Goal: Task Accomplishment & Management: Complete application form

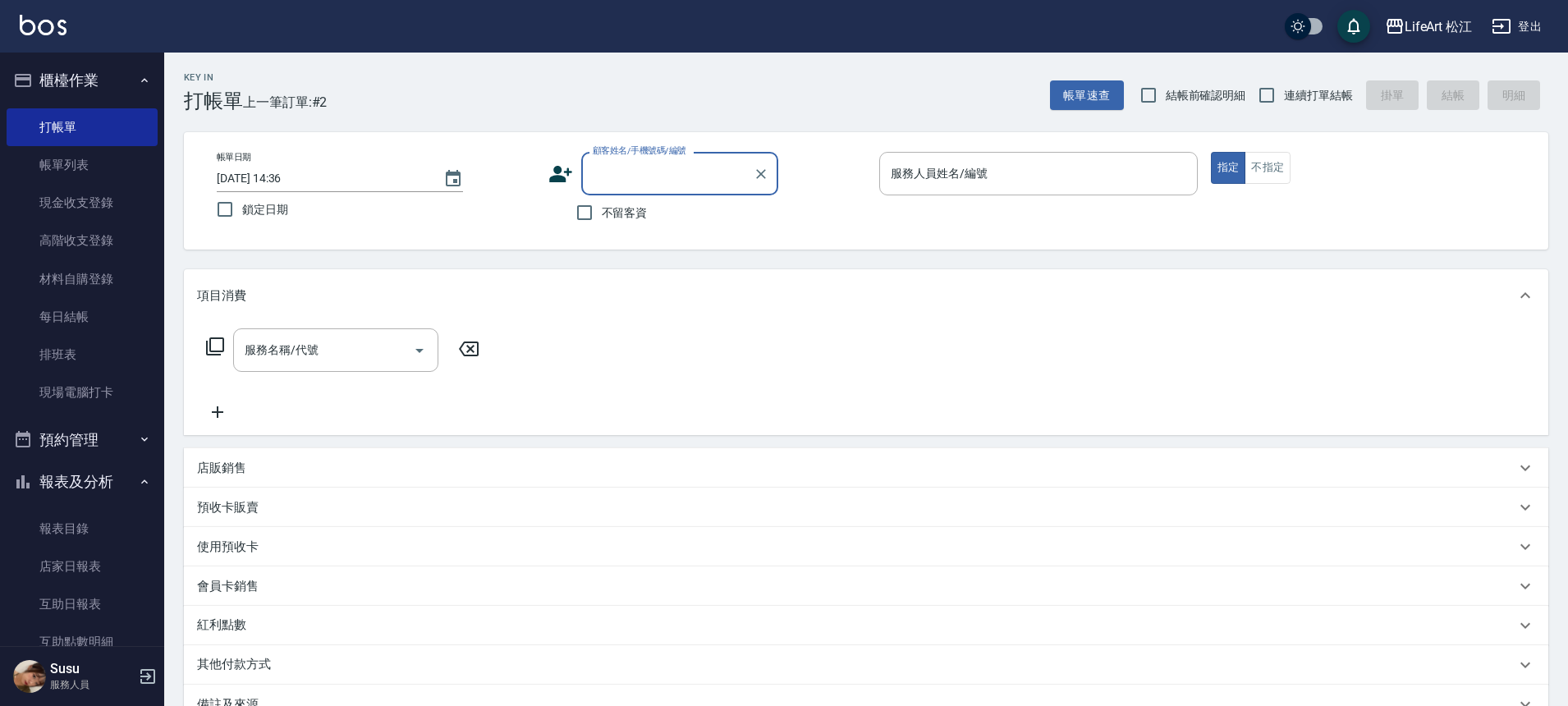
click at [549, 185] on icon at bounding box center [560, 174] width 25 height 25
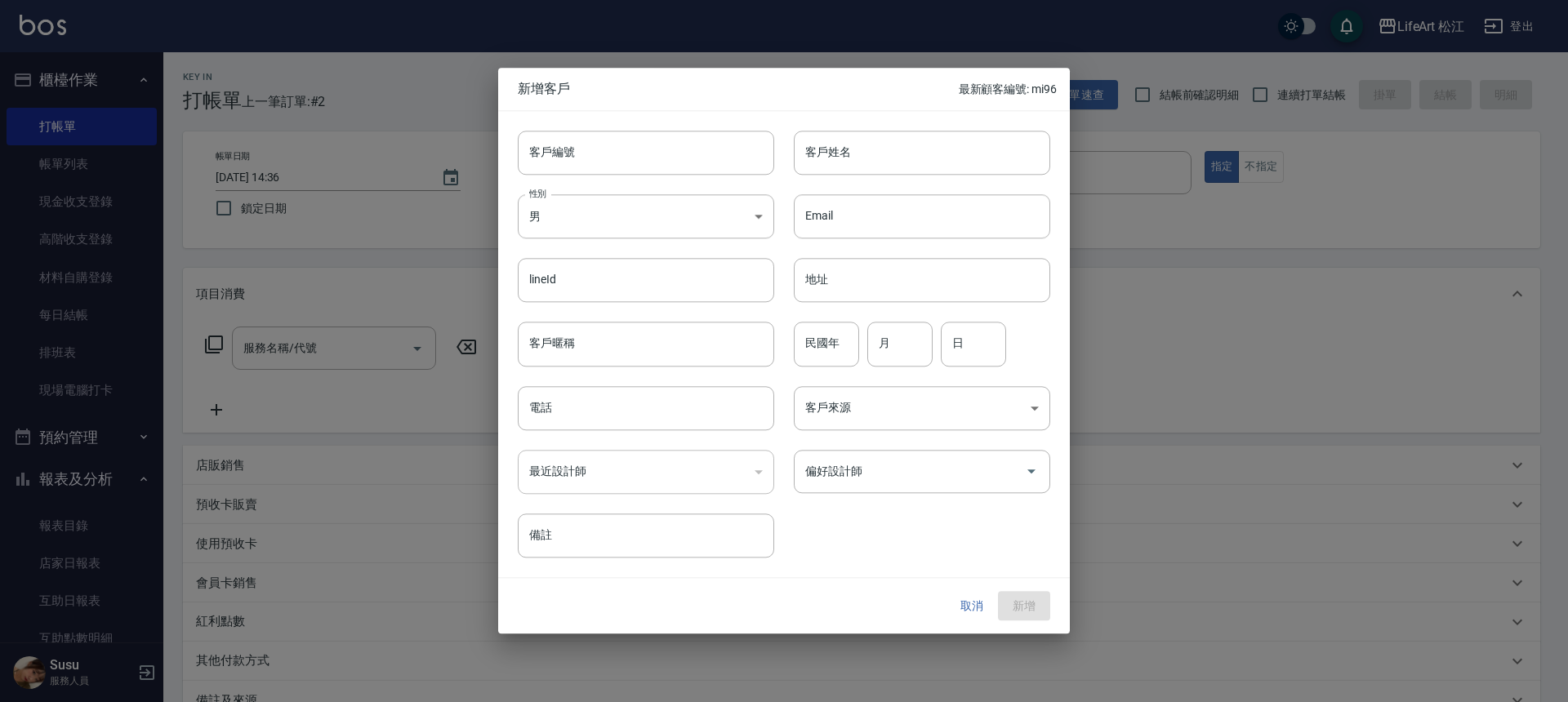
click at [395, 269] on div at bounding box center [784, 351] width 1568 height 702
click at [968, 610] on button "取消" at bounding box center [971, 606] width 52 height 30
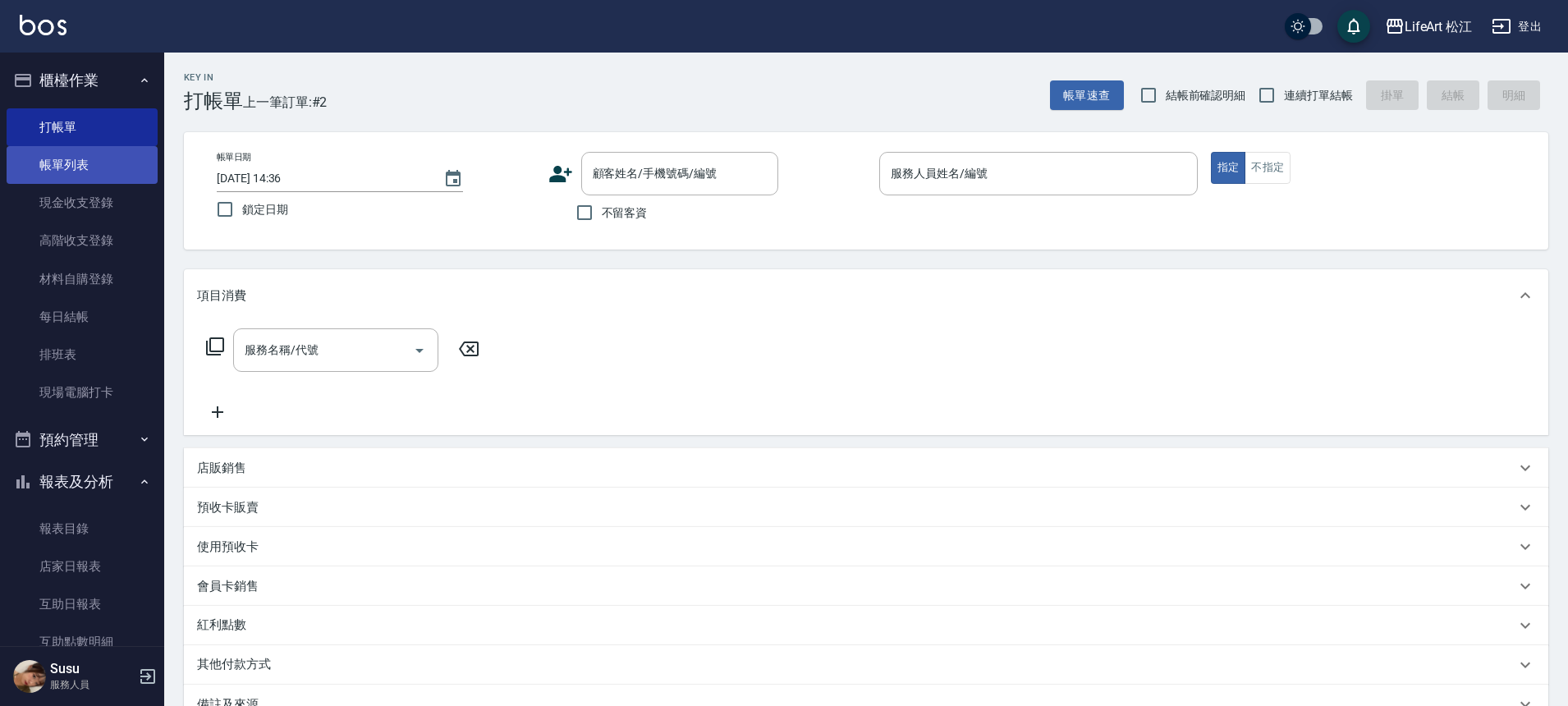
click at [110, 161] on link "帳單列表" at bounding box center [82, 165] width 151 height 38
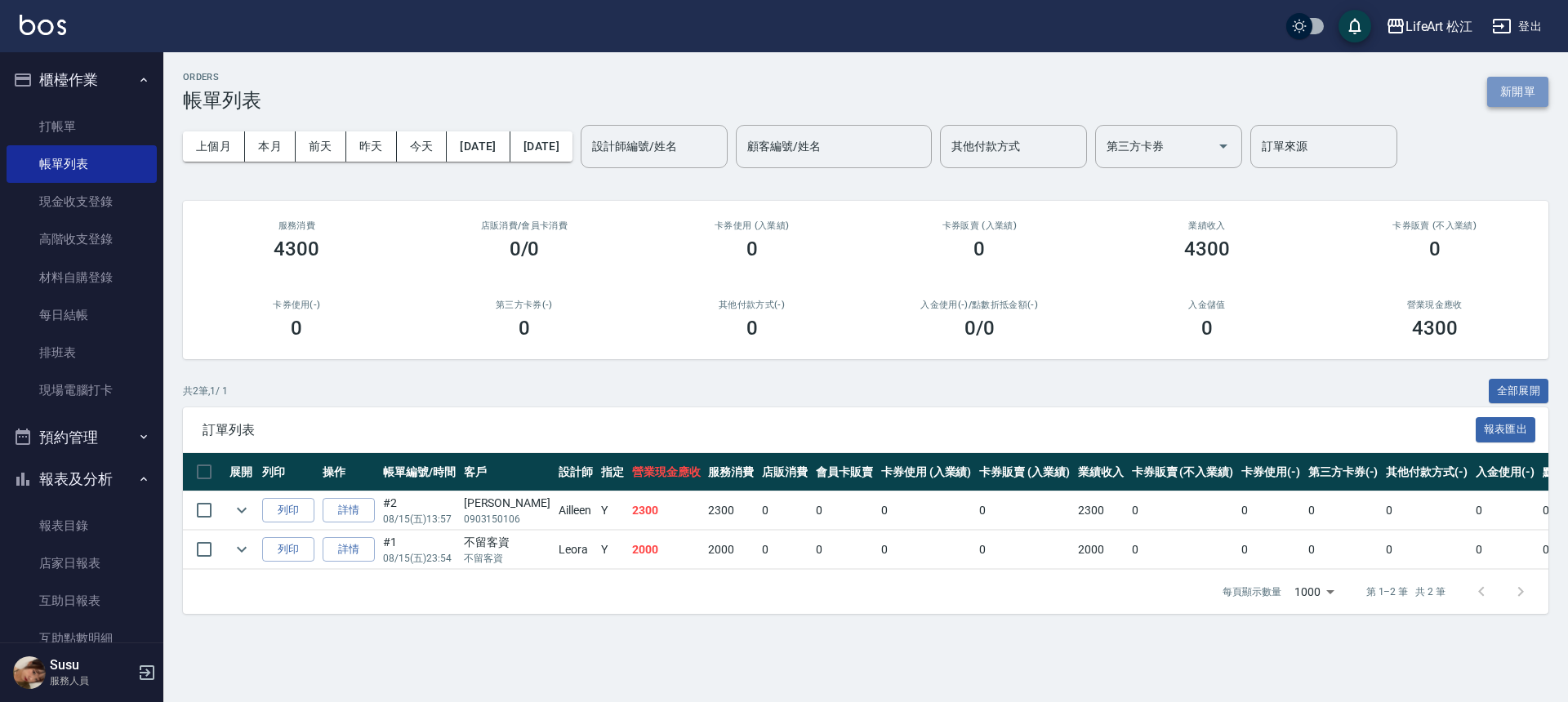
click at [1490, 97] on button "新開單" at bounding box center [1518, 92] width 61 height 30
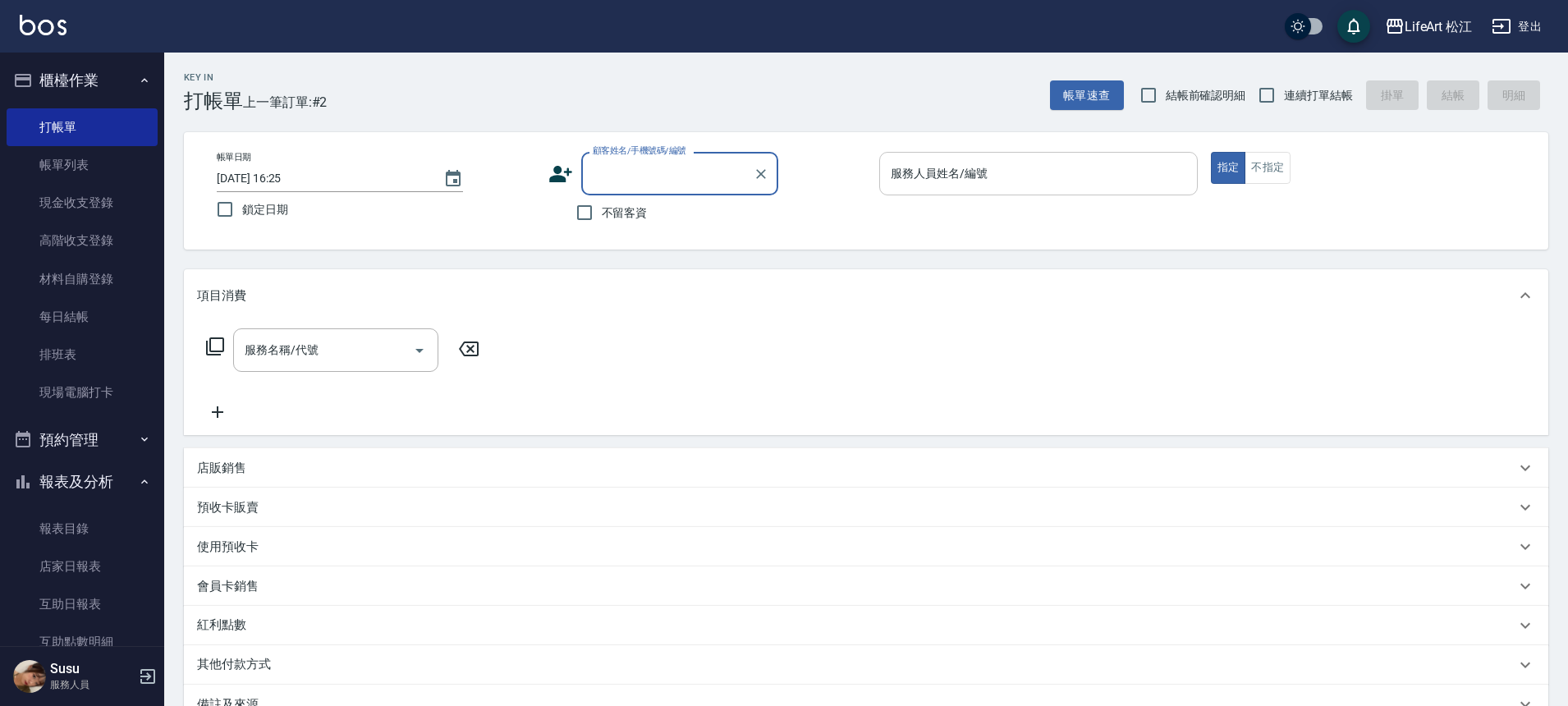
click at [1089, 176] on input "服務人員姓名/編號" at bounding box center [1039, 173] width 304 height 29
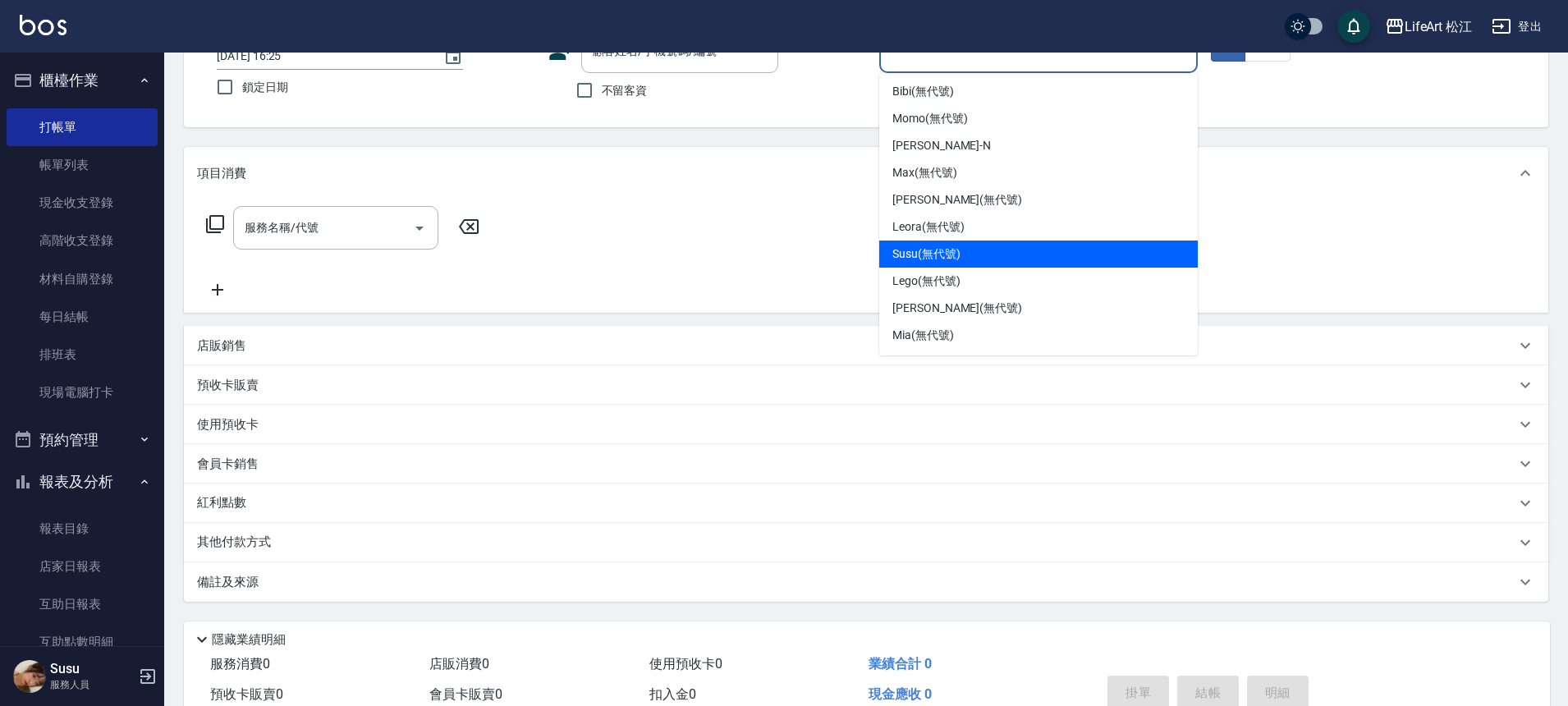
scroll to position [127, 0]
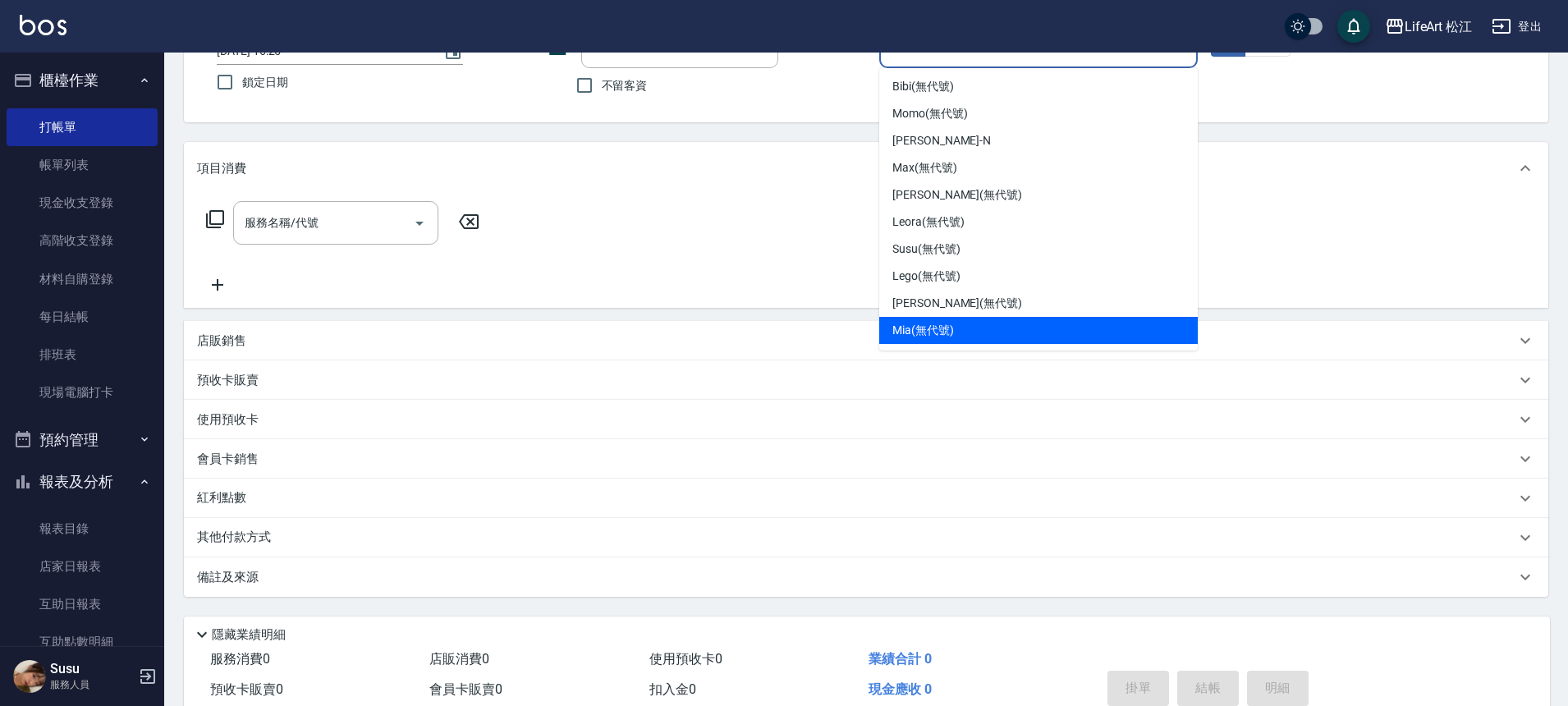
click at [916, 330] on span "Mia (無代號)" at bounding box center [923, 330] width 62 height 17
type input "Mia(無代號)"
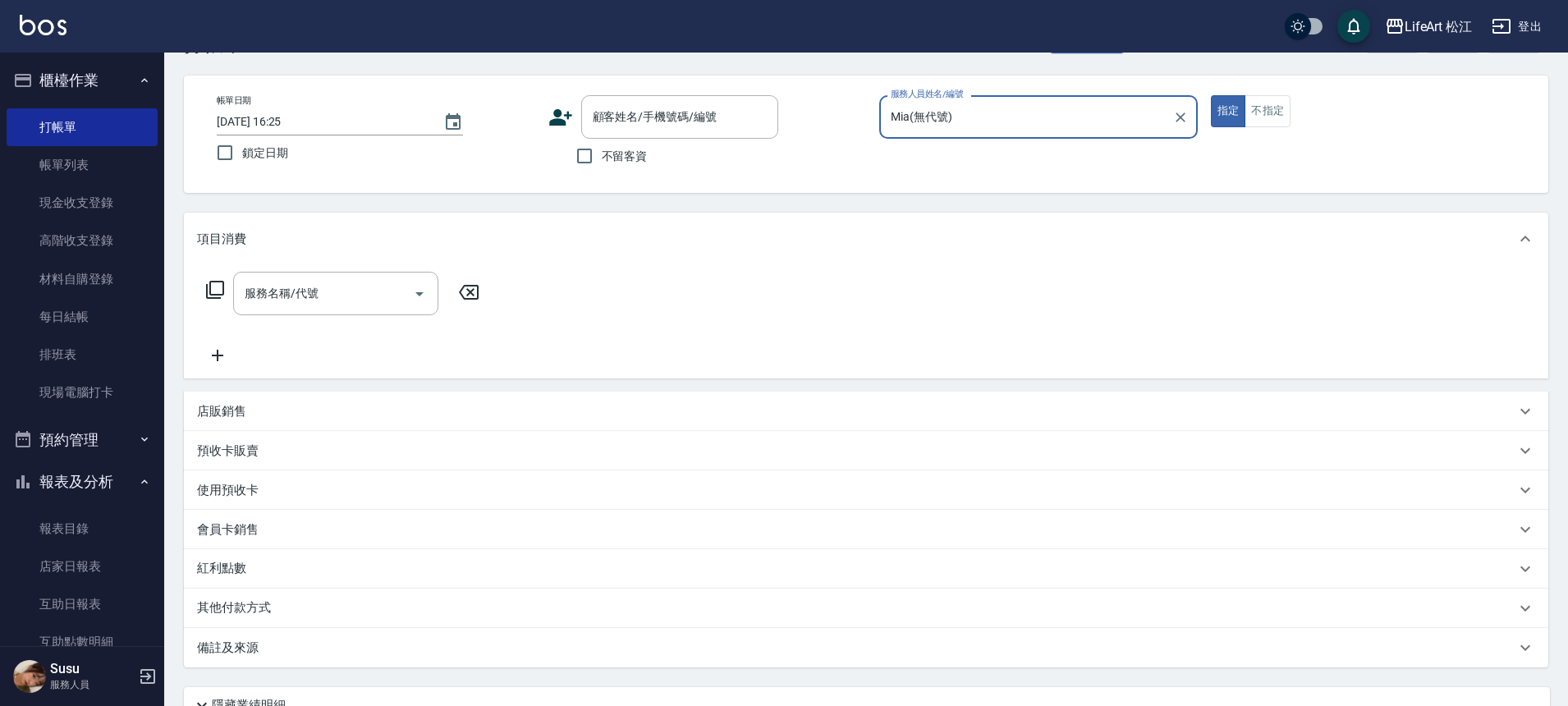
scroll to position [0, 0]
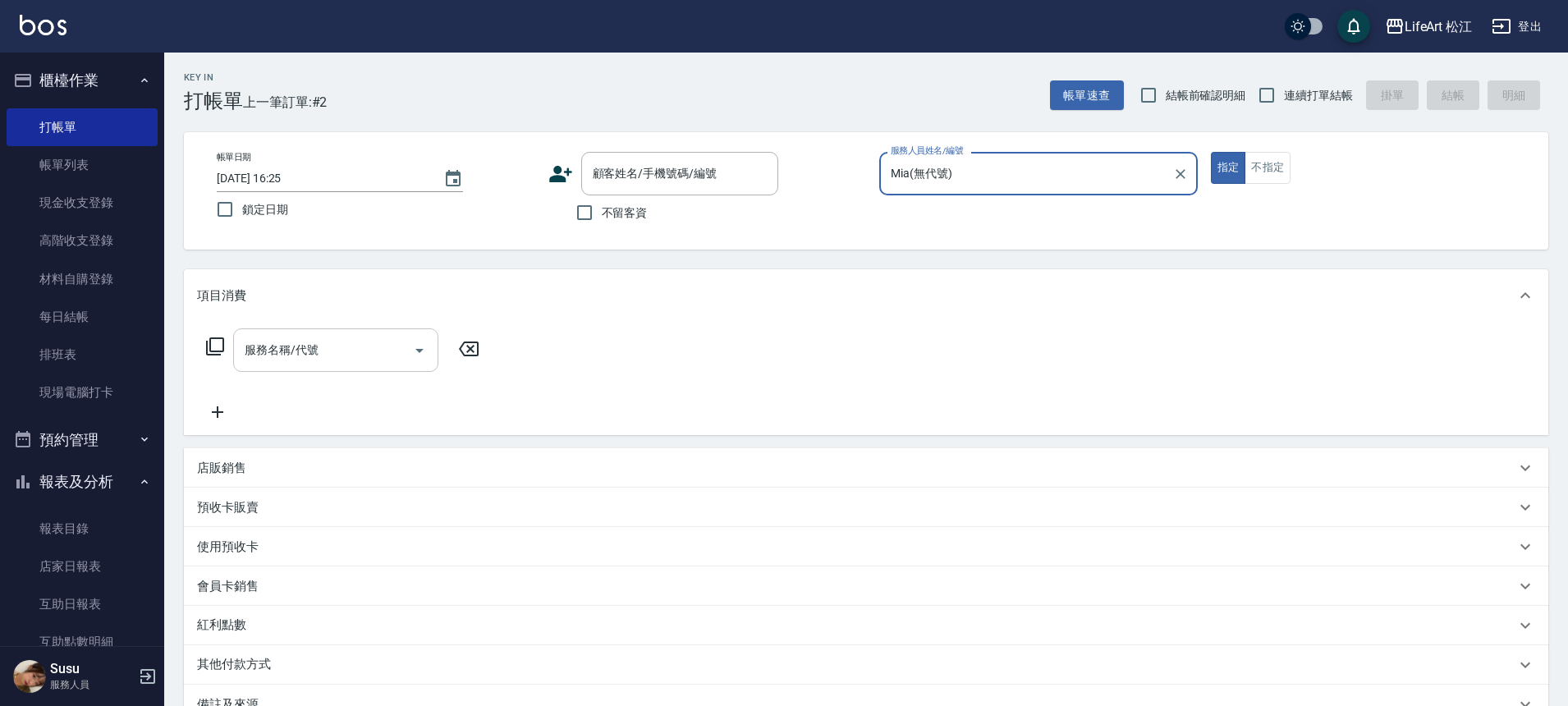
click at [349, 340] on input "服務名稱/代號" at bounding box center [323, 350] width 166 height 29
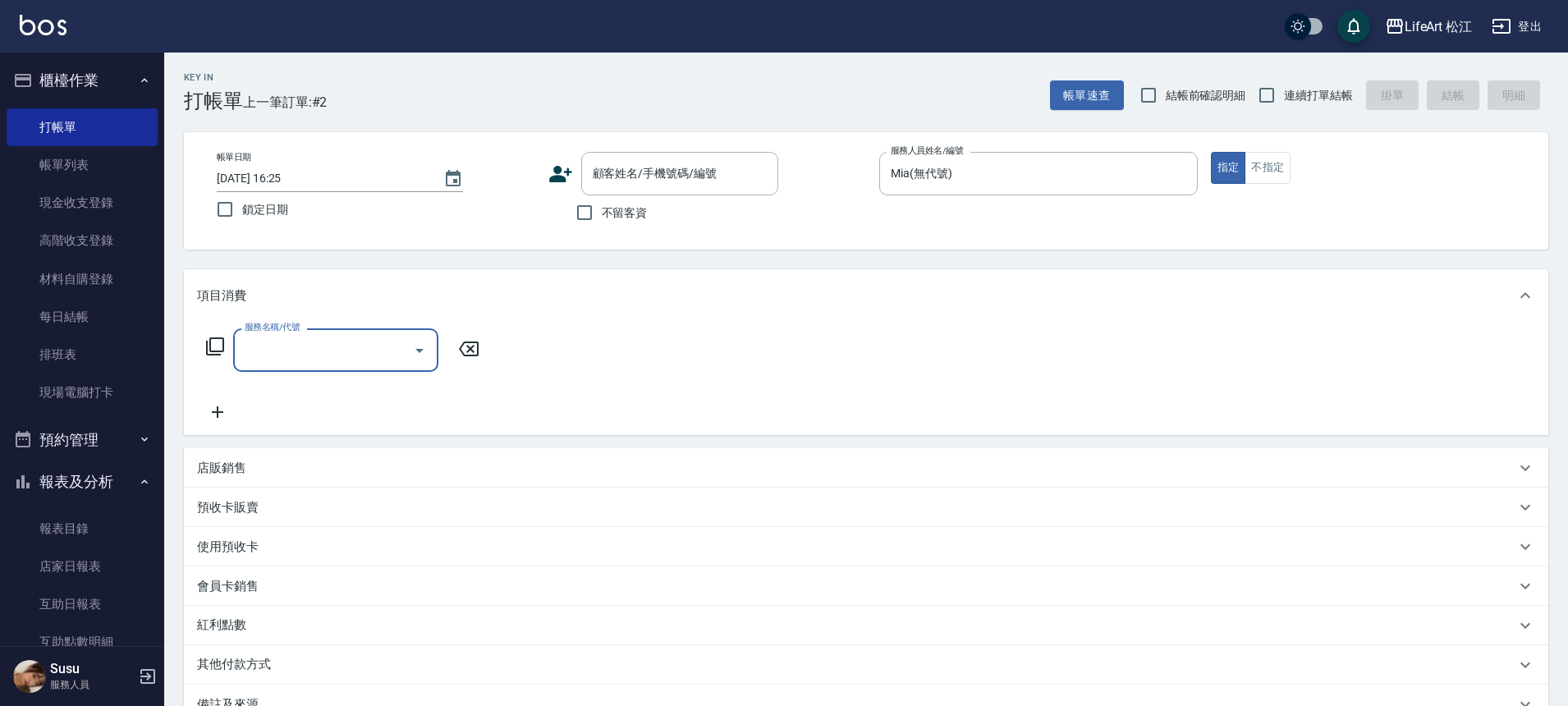
click at [337, 352] on input "服務名稱/代號" at bounding box center [323, 350] width 166 height 29
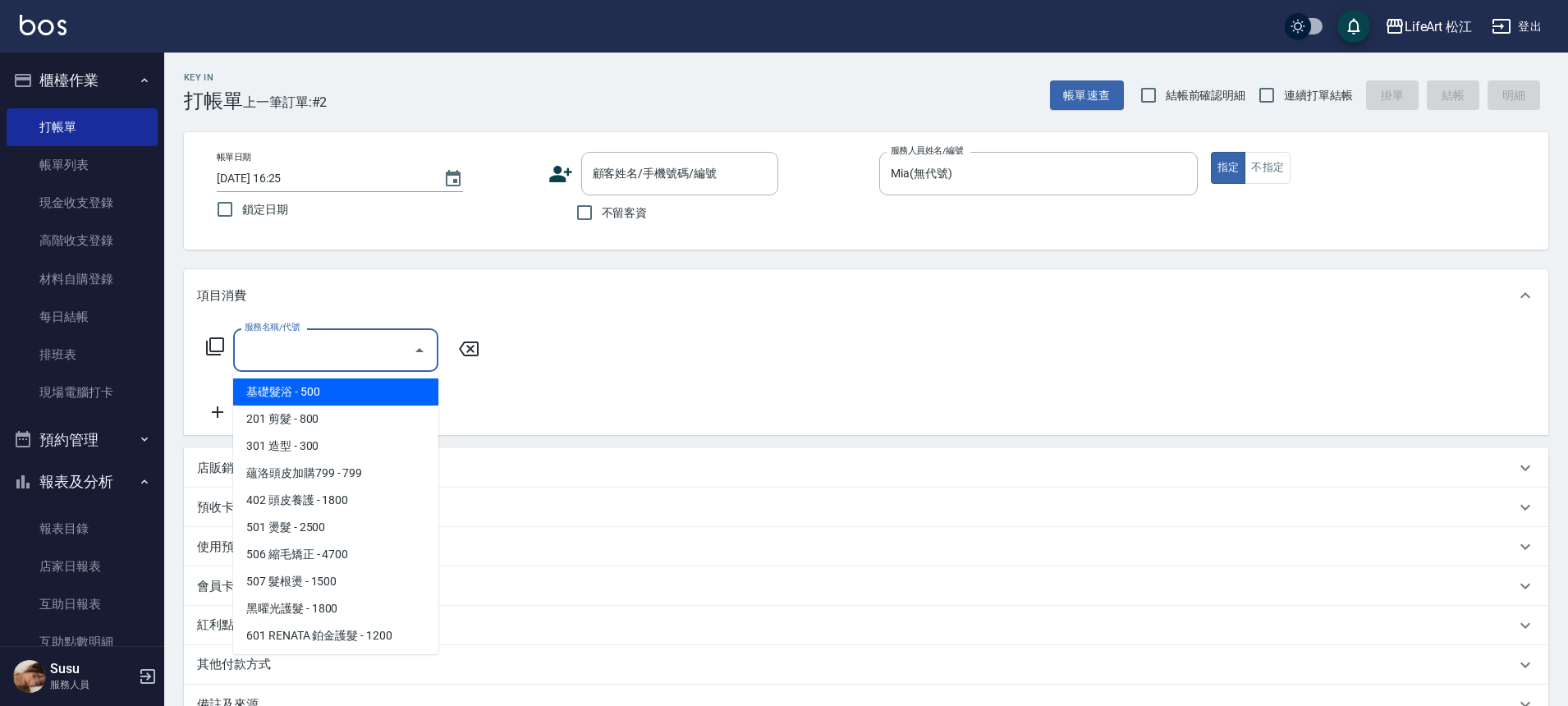
click at [318, 395] on span "基礎髮浴 - 500" at bounding box center [335, 391] width 205 height 27
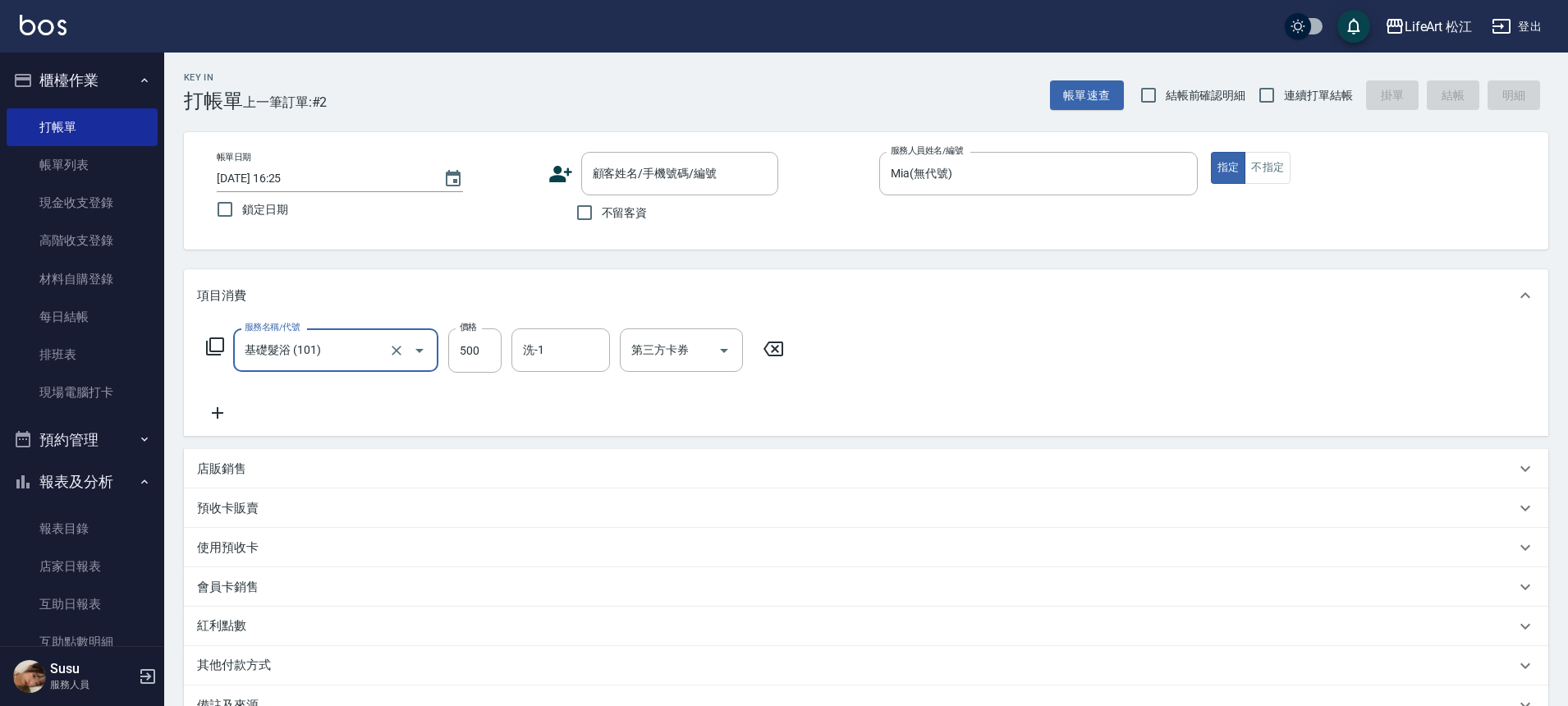
click at [356, 353] on input "基礎髮浴 (101)" at bounding box center [312, 350] width 144 height 29
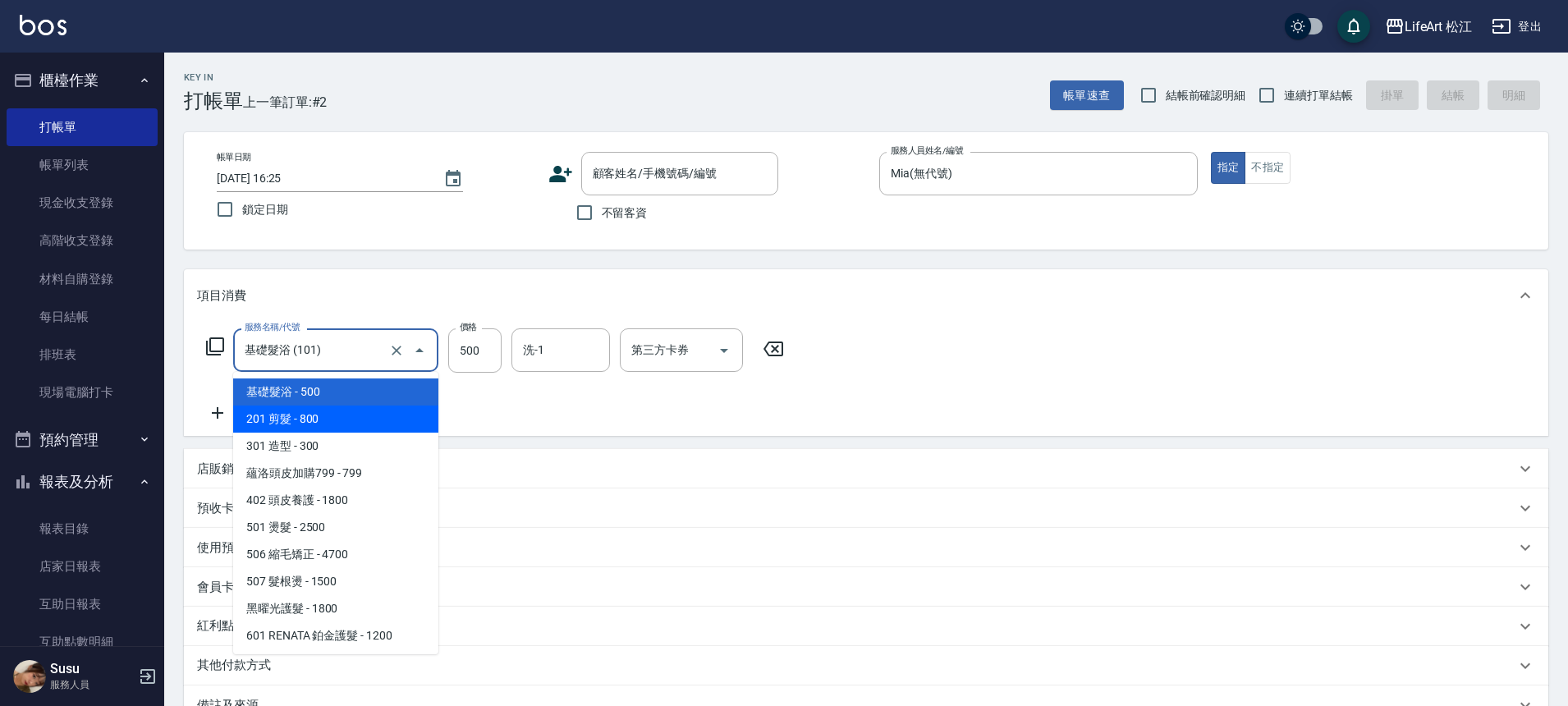
click at [322, 406] on span "201 剪髮 - 800" at bounding box center [335, 419] width 205 height 27
type input "201 剪髮(201)"
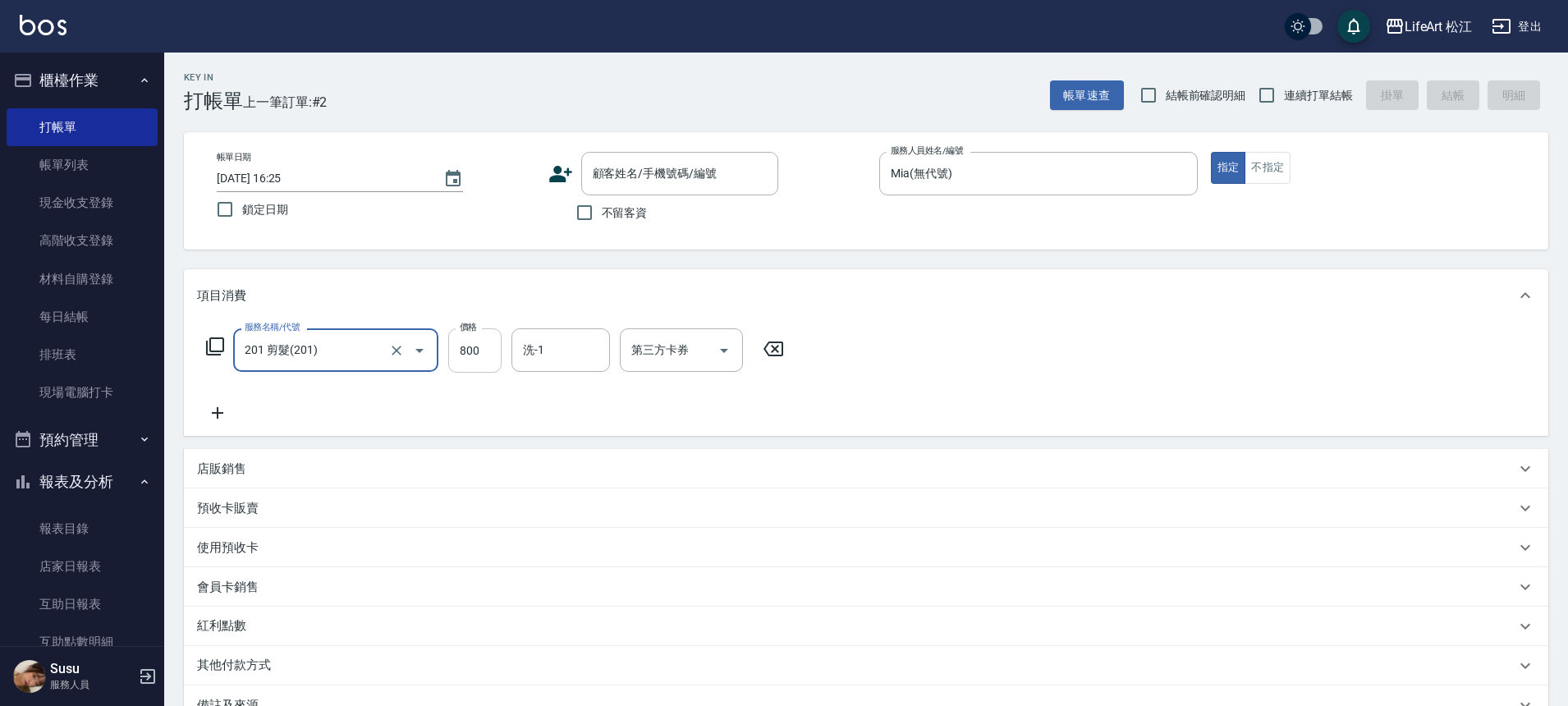
click at [489, 343] on input "800" at bounding box center [475, 351] width 53 height 44
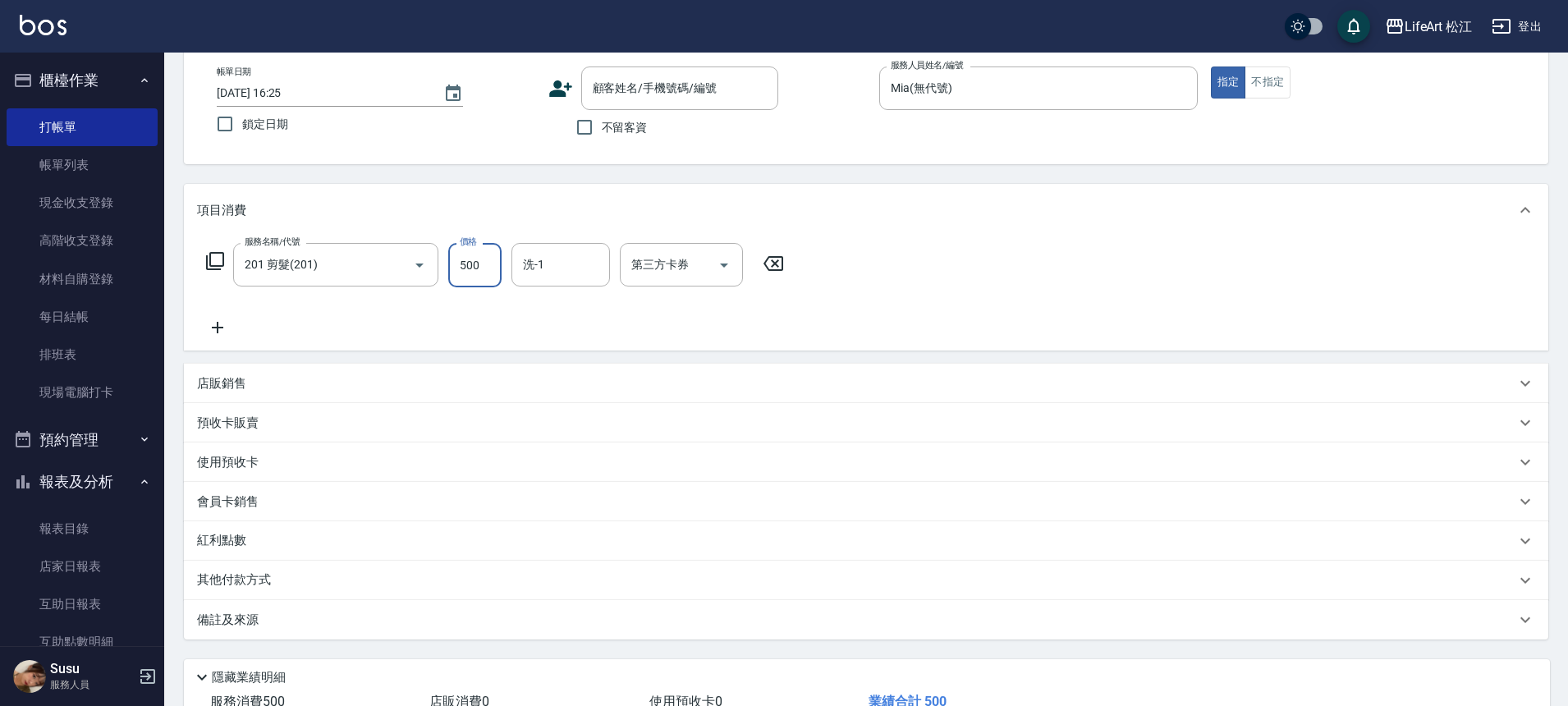
scroll to position [204, 0]
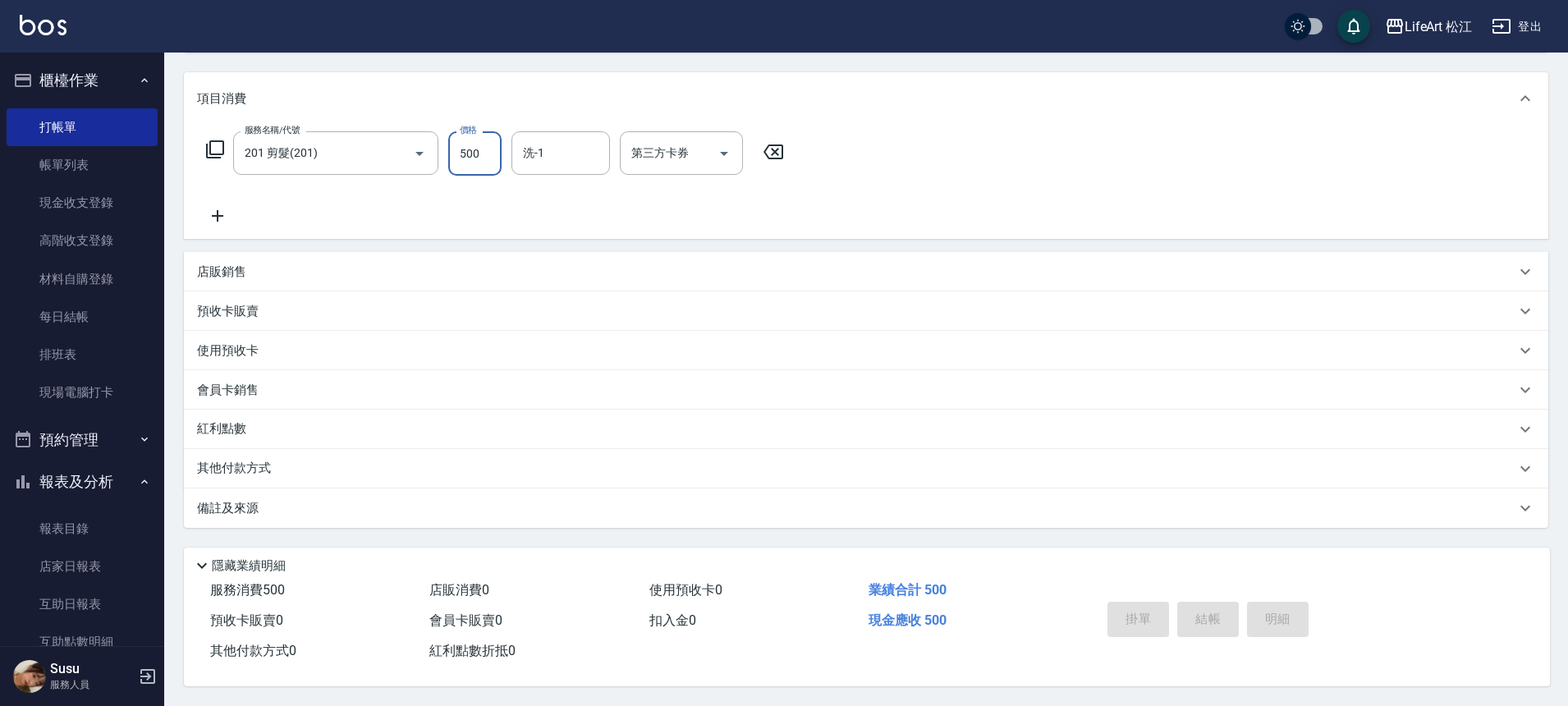
type input "500"
click at [235, 500] on p "備註及來源" at bounding box center [227, 508] width 62 height 17
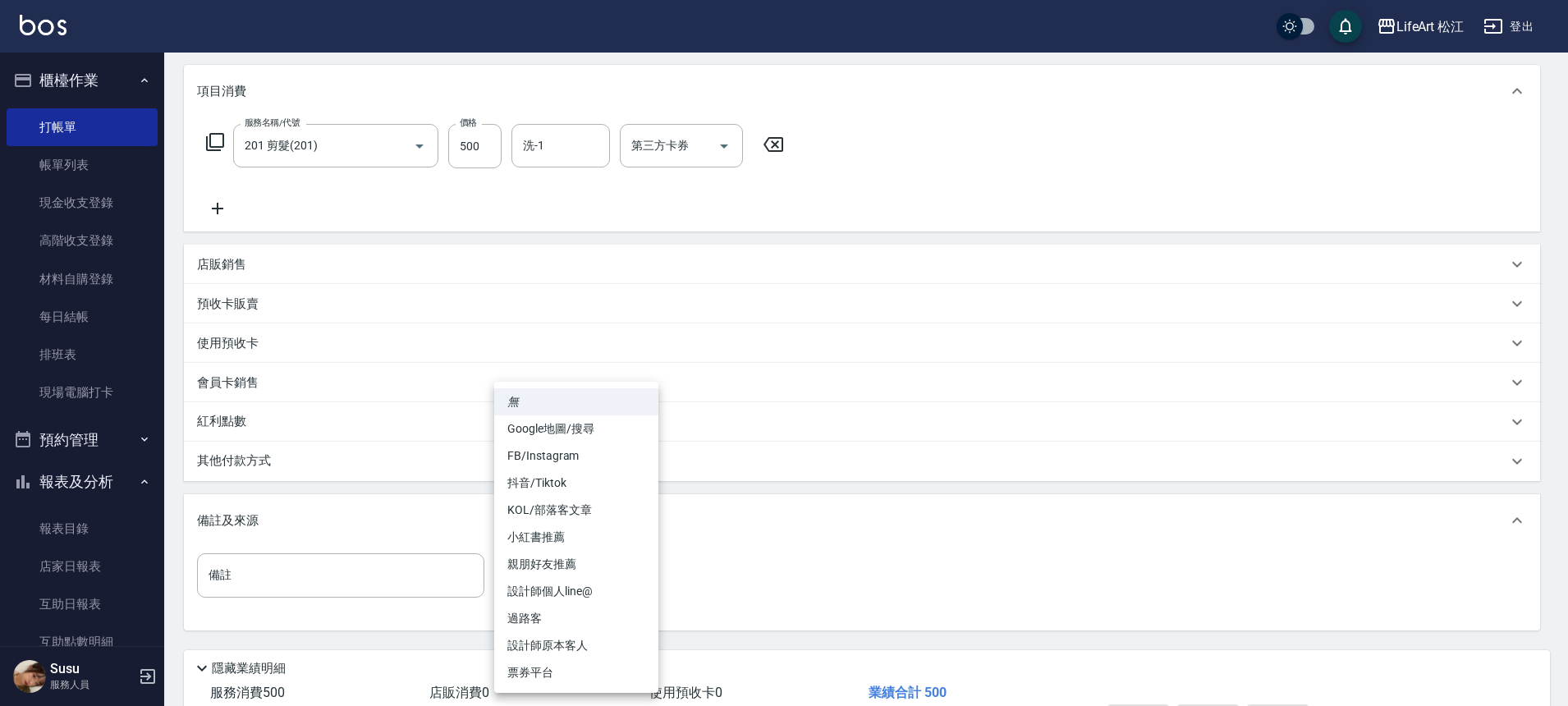
click at [608, 558] on body "LifeArt 松江 登出 櫃檯作業 打帳單 帳單列表 現金收支登錄 高階收支登錄 材料自購登錄 每日結帳 排班表 現場電腦打卡 預約管理 預約管理 單日預約…" at bounding box center [784, 302] width 1568 height 1013
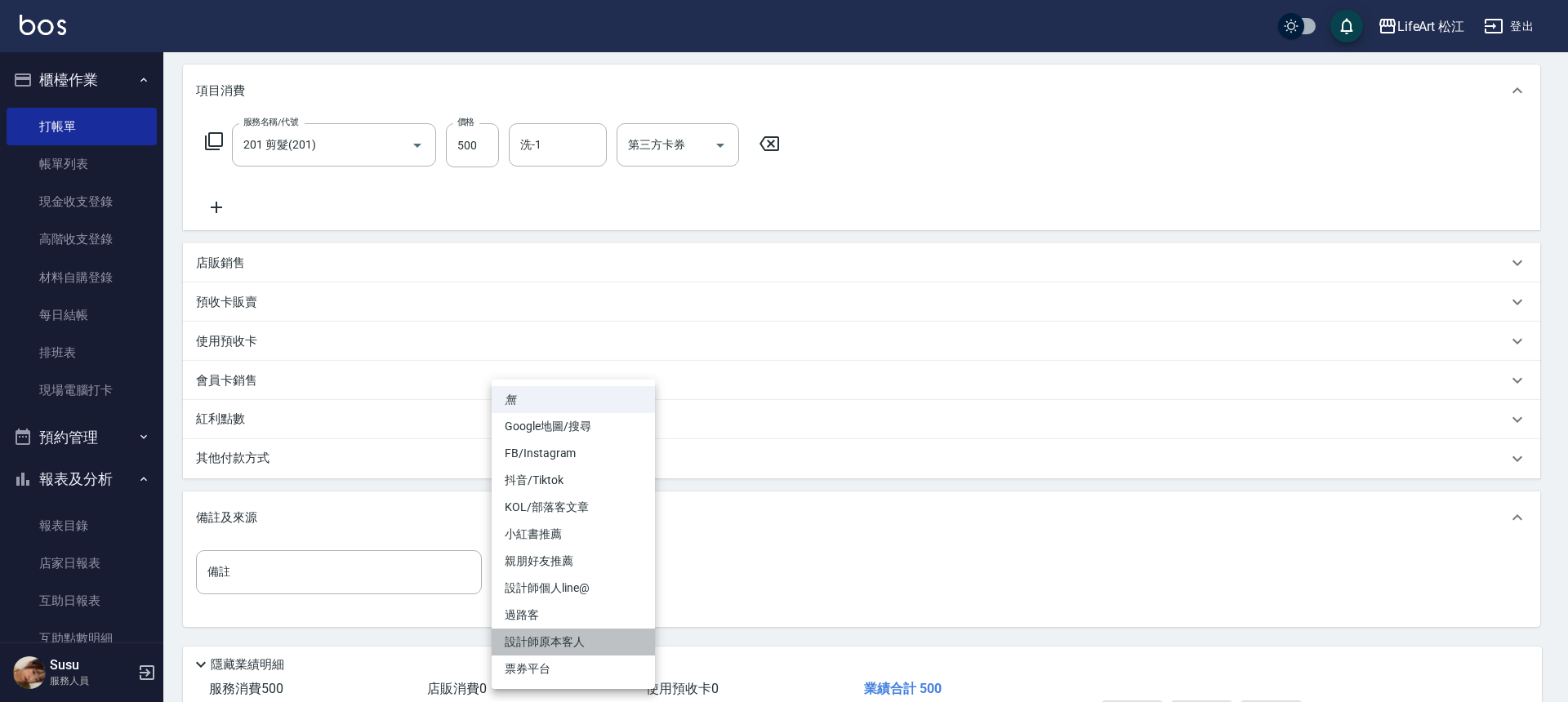
click at [551, 640] on li "設計師原本客人" at bounding box center [573, 642] width 163 height 27
type input "設計師原本客人"
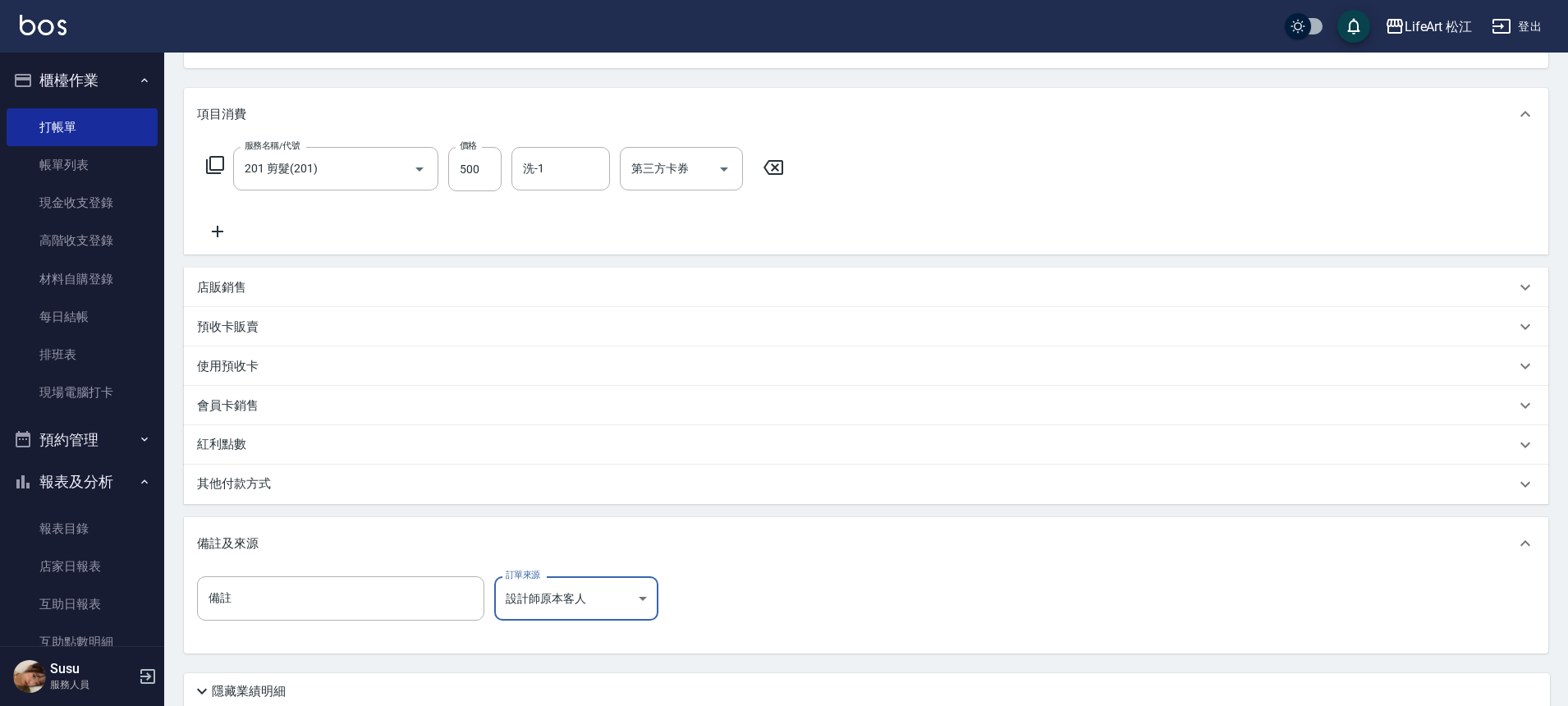
scroll to position [0, 0]
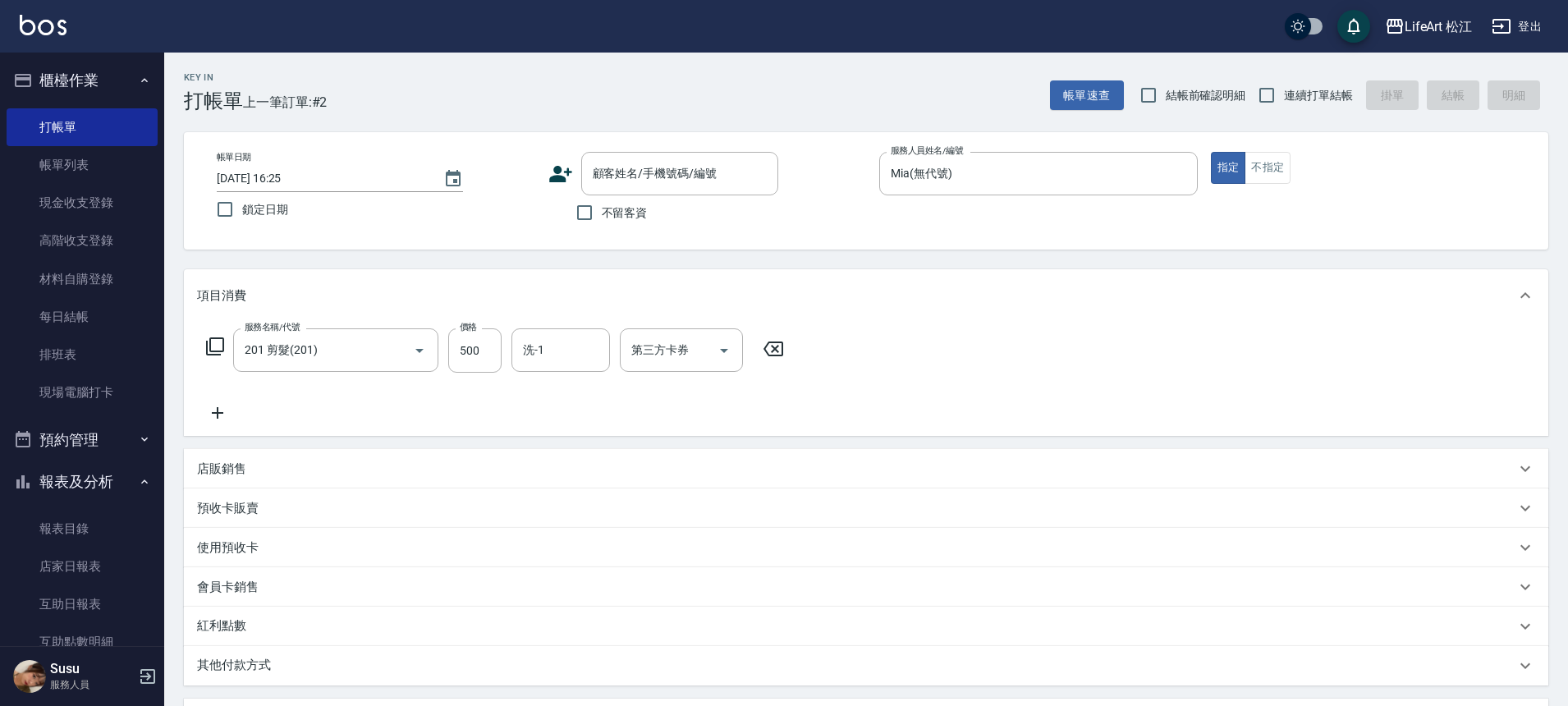
click at [622, 219] on span "不留客資" at bounding box center [625, 213] width 46 height 17
click at [602, 219] on input "不留客資" at bounding box center [584, 212] width 34 height 34
checkbox input "true"
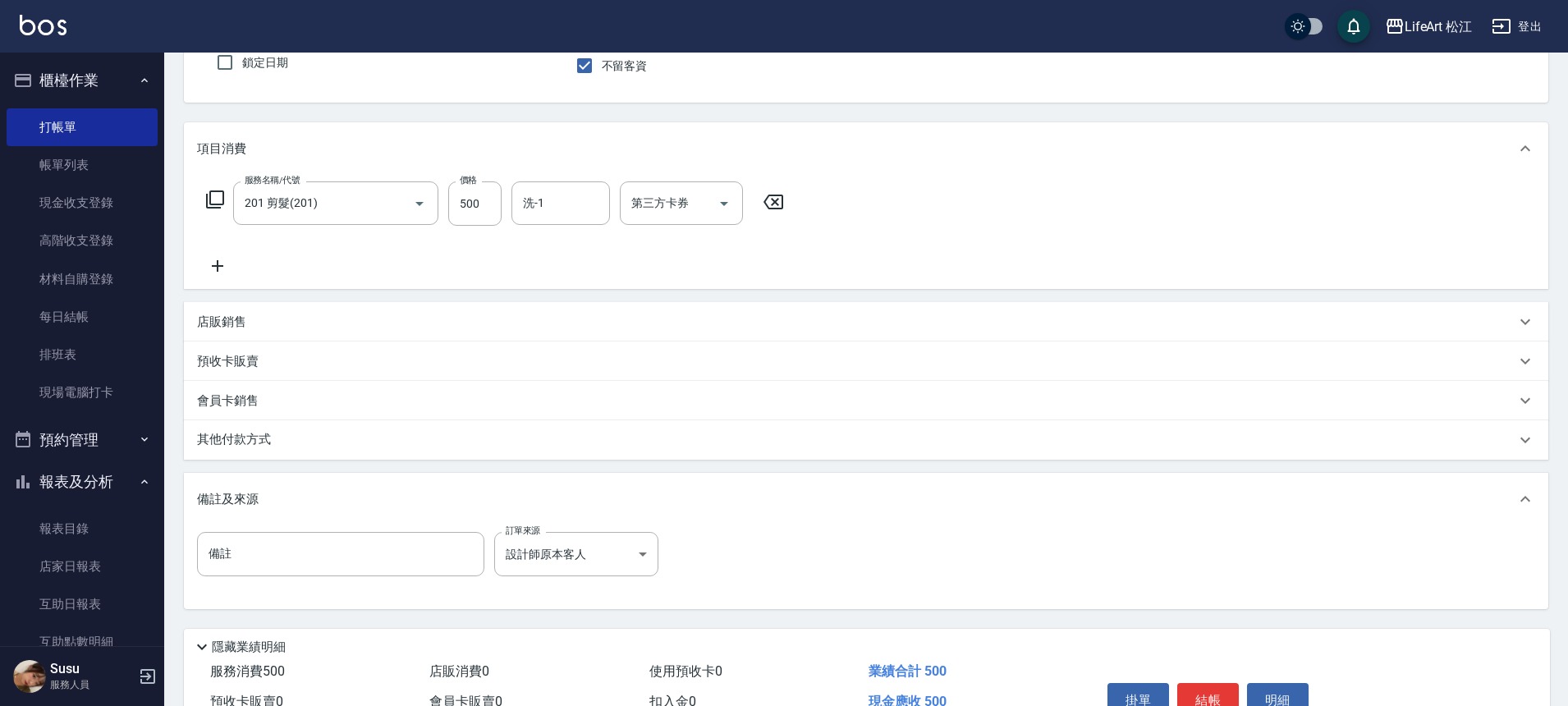
scroll to position [236, 0]
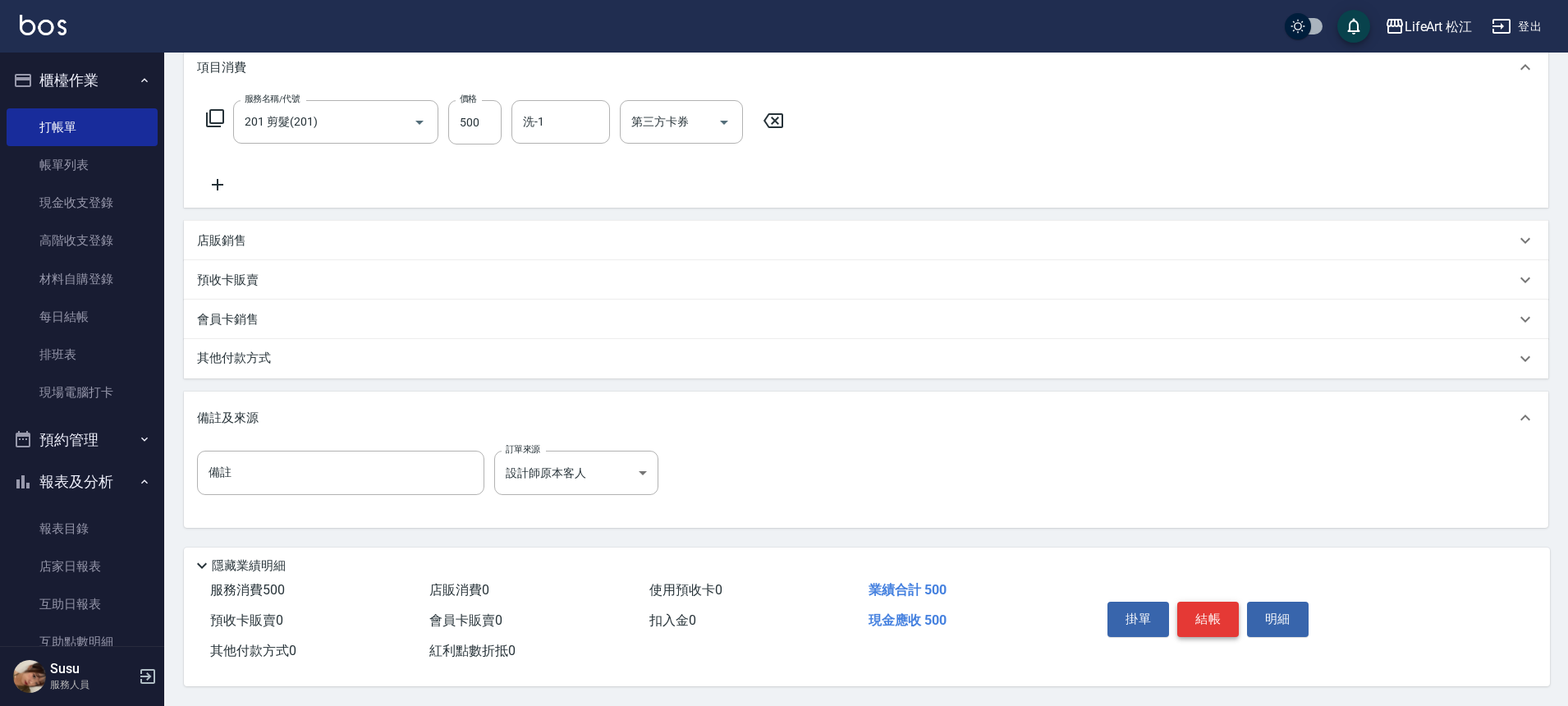
click at [1198, 604] on button "結帳" at bounding box center [1208, 619] width 62 height 34
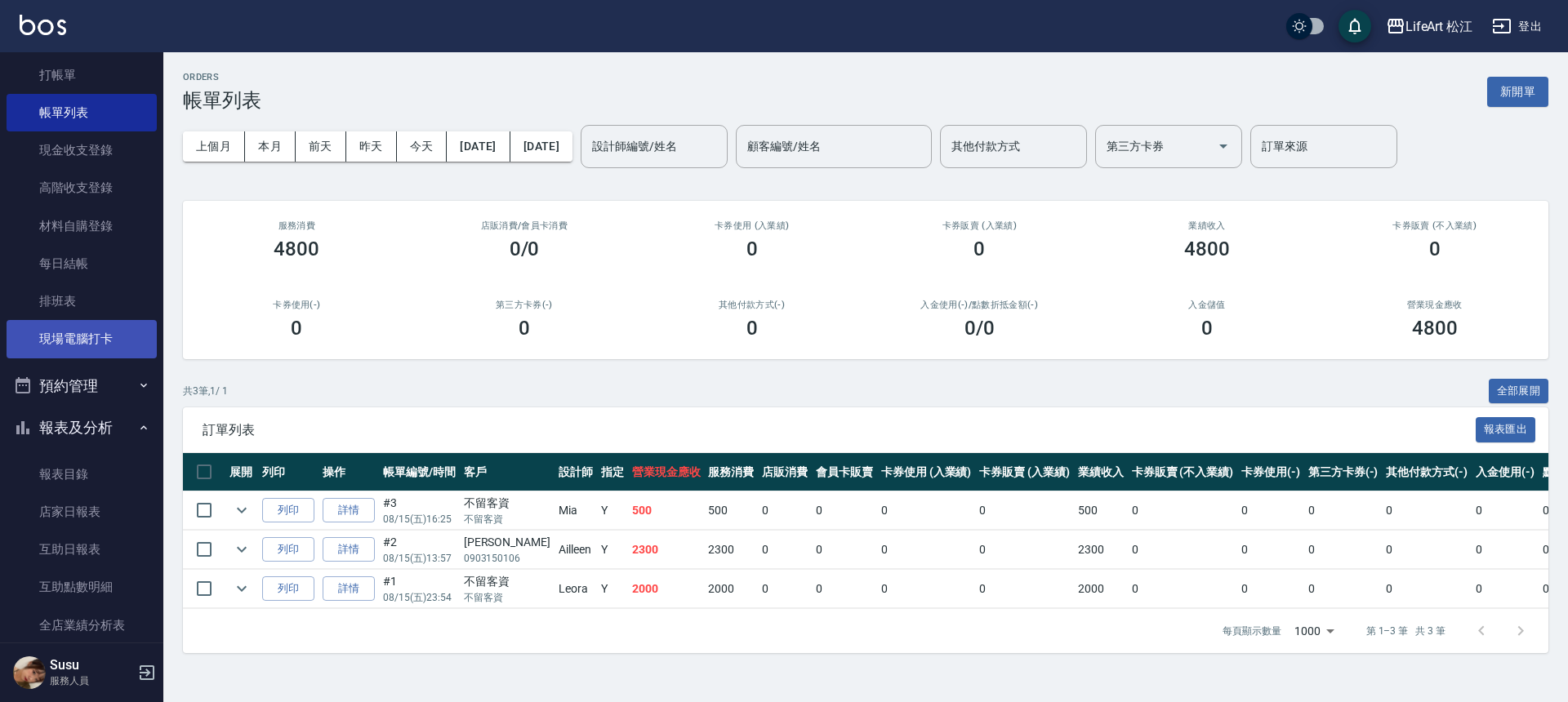
scroll to position [137, 0]
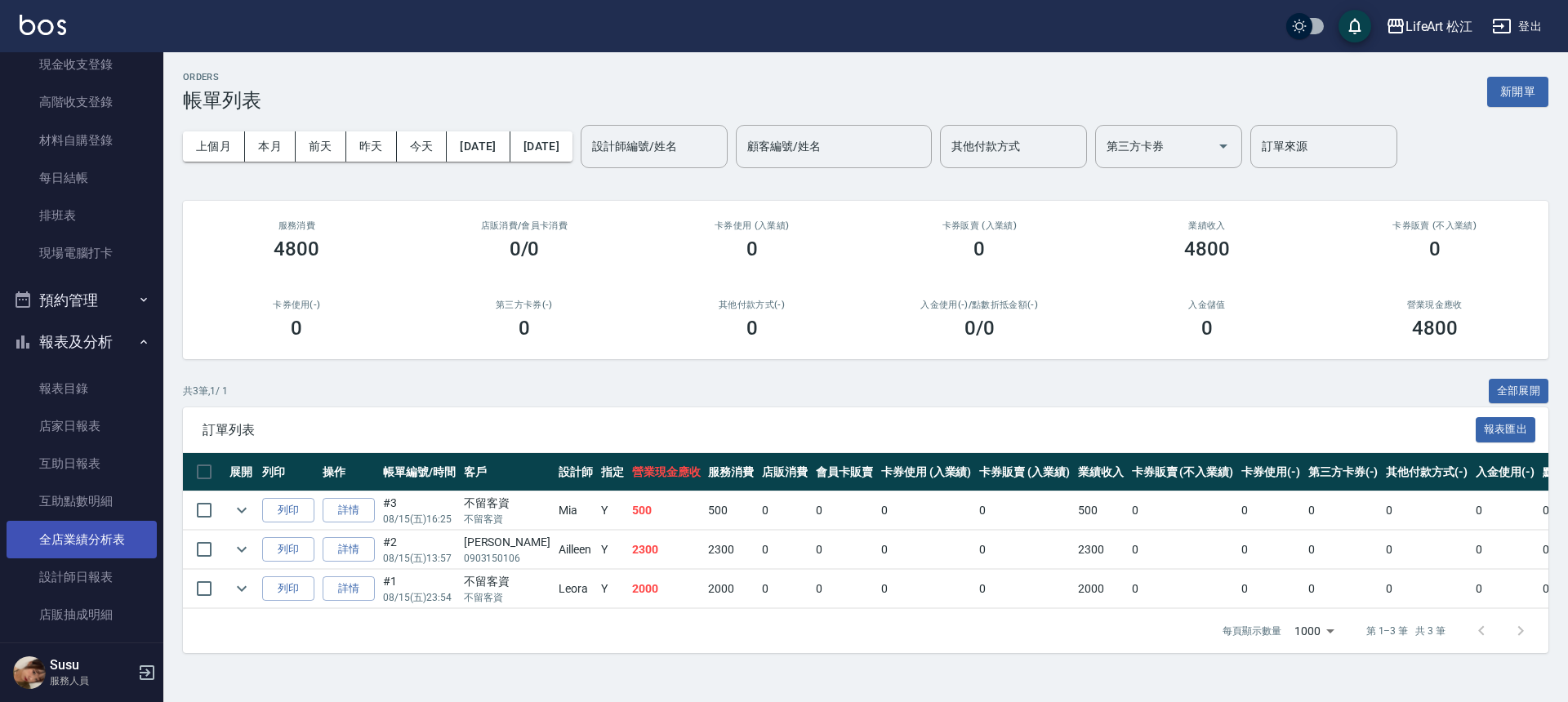
click at [70, 539] on link "全店業績分析表" at bounding box center [81, 539] width 150 height 38
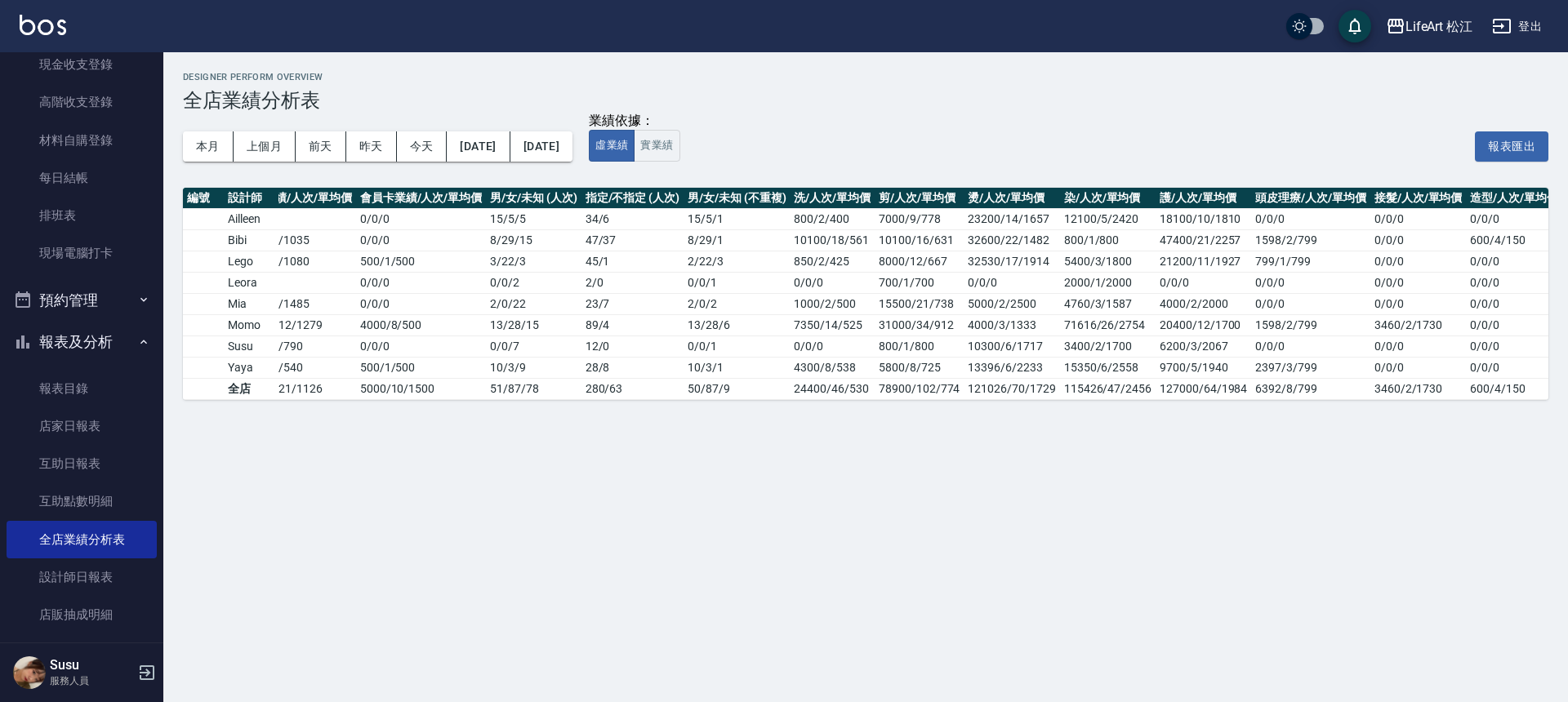
scroll to position [0, 171]
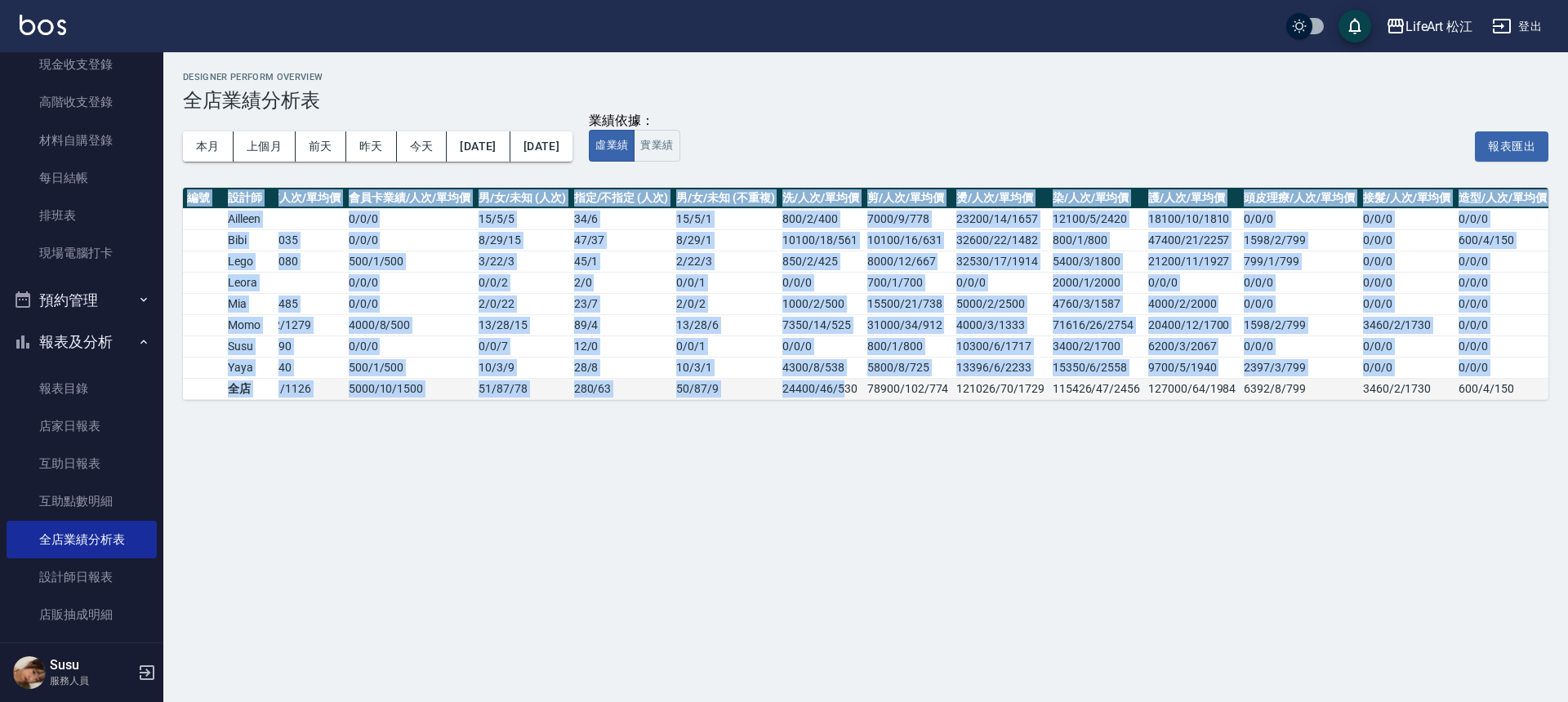
drag, startPoint x: 1249, startPoint y: 420, endPoint x: 843, endPoint y: 385, distance: 407.5
click at [843, 385] on div "Designer Perform Overview 全店業績分析表 本月 上個月 [DATE] [DATE] [DATE] [DATE] [DATE] 業績依…" at bounding box center [865, 236] width 1405 height 368
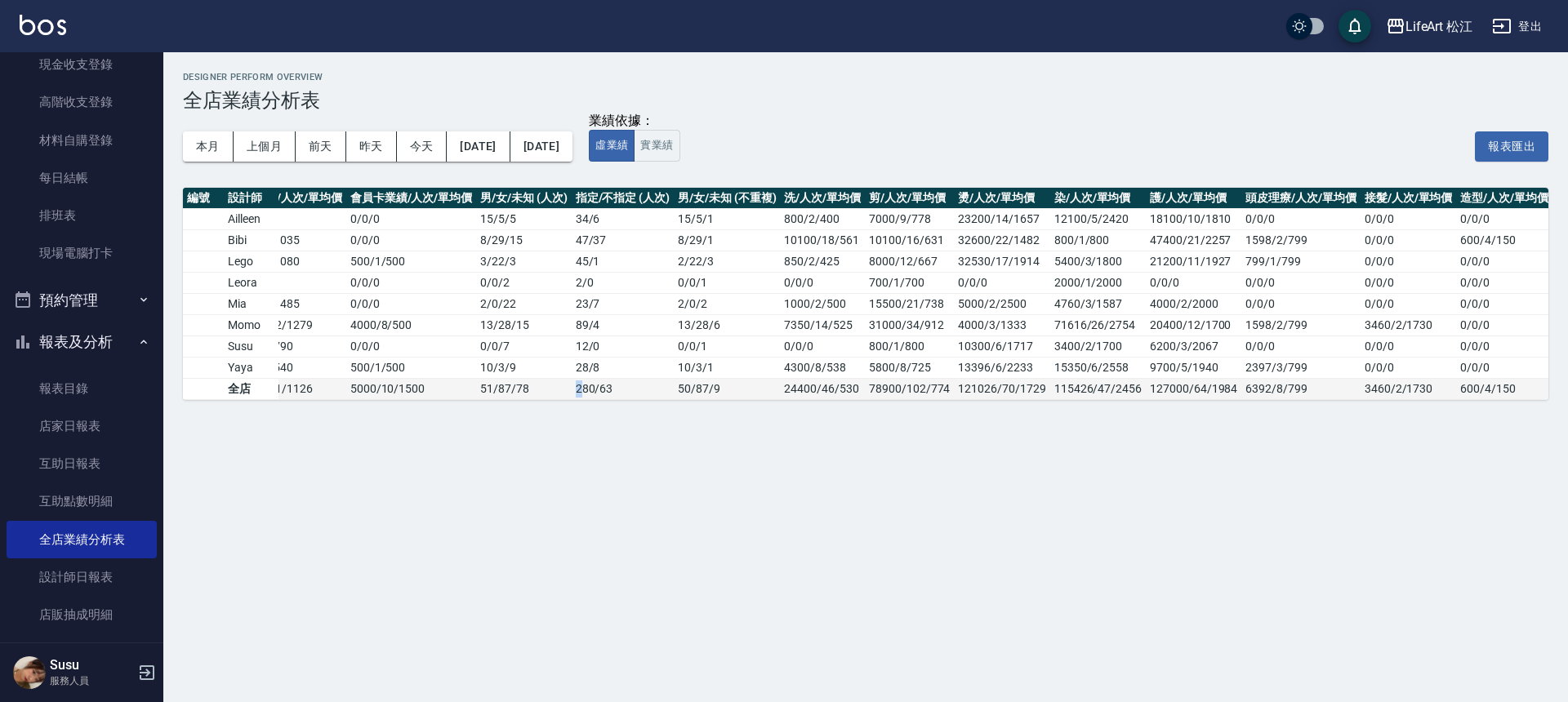
drag, startPoint x: 580, startPoint y: 397, endPoint x: 560, endPoint y: 396, distance: 20.0
click at [568, 396] on tr "全店 477204 / 343 / 1391 23636 / 21 / 1126 5000 / 10 / 1500 51 / 87 / 78 280 / 63…" at bounding box center [783, 388] width 1540 height 21
click at [548, 396] on td "51 / 87 / 78" at bounding box center [524, 388] width 95 height 21
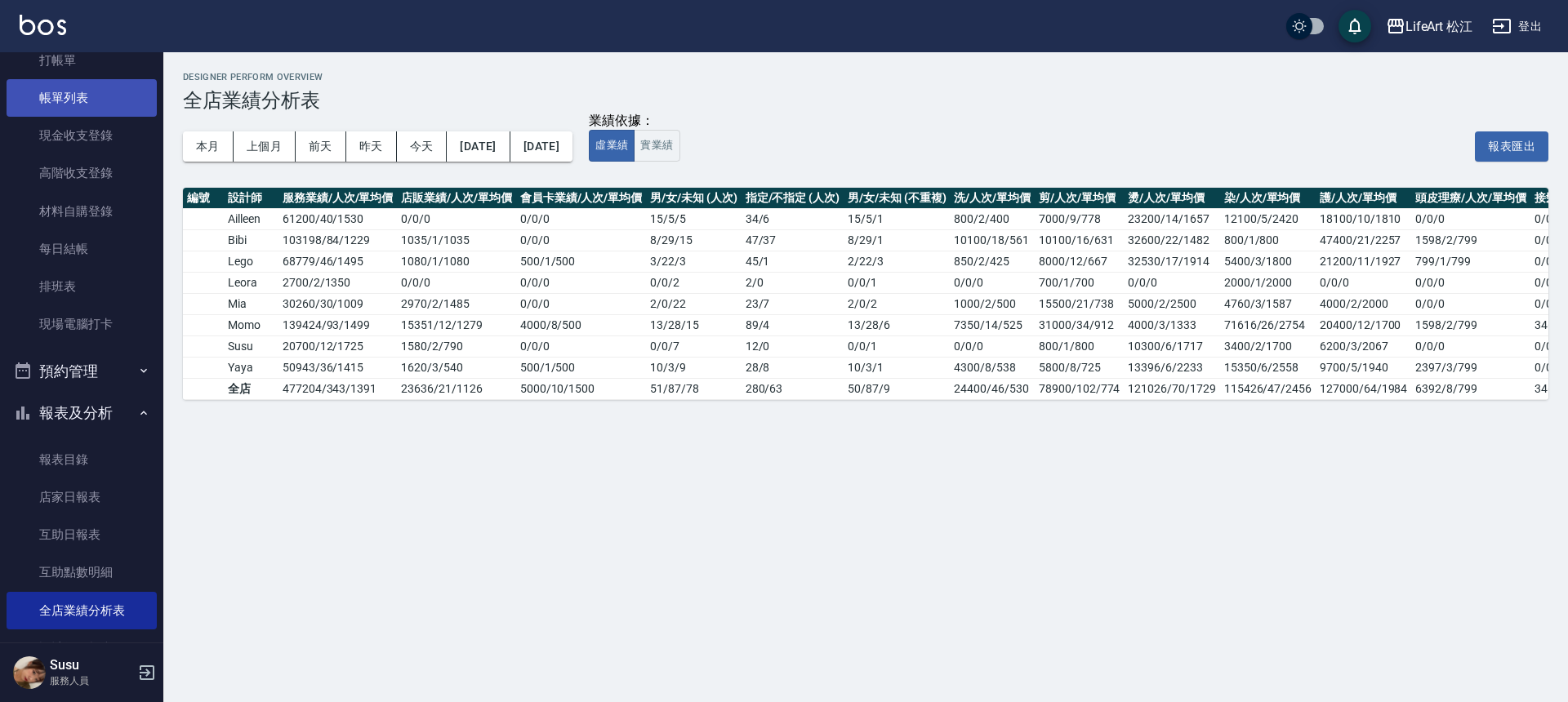
scroll to position [0, 0]
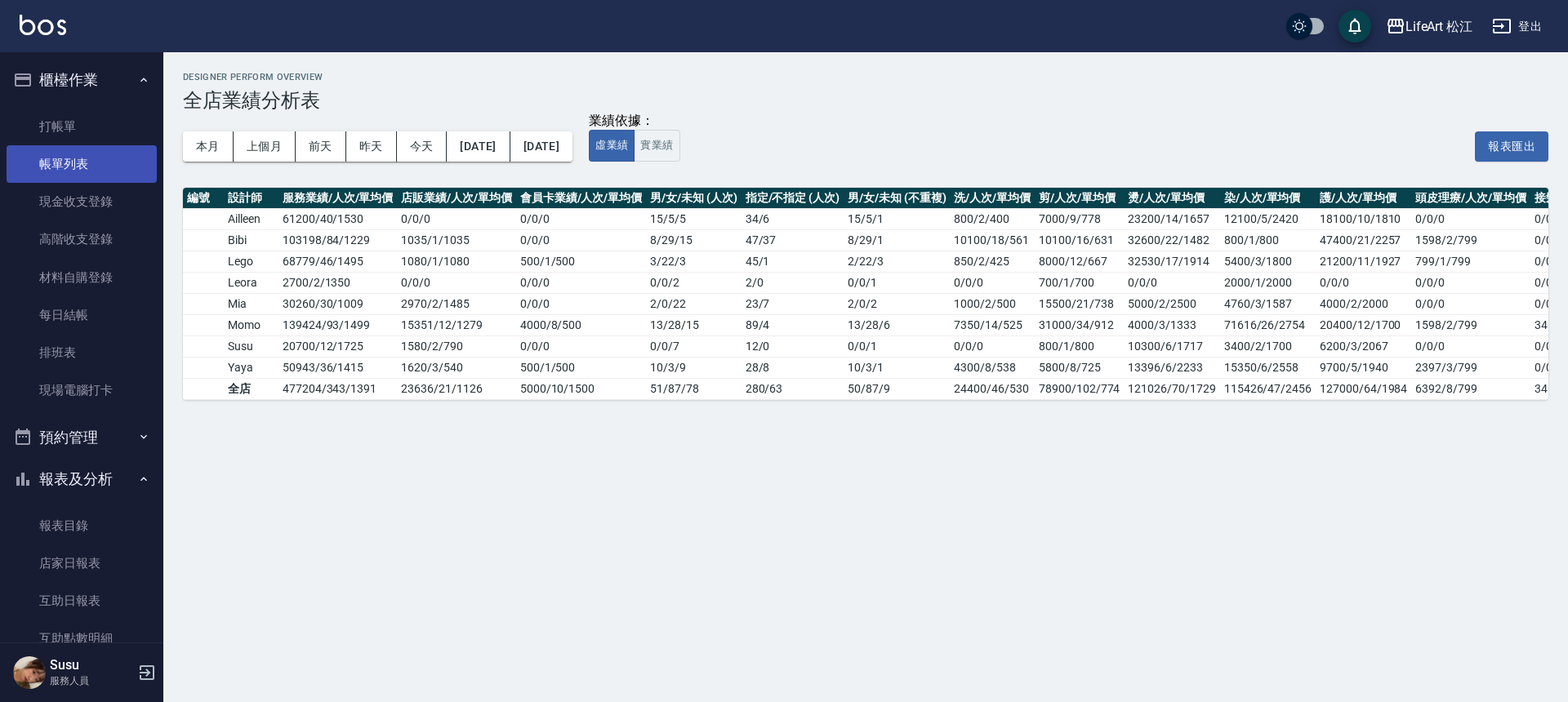
click at [111, 166] on link "帳單列表" at bounding box center [81, 164] width 150 height 38
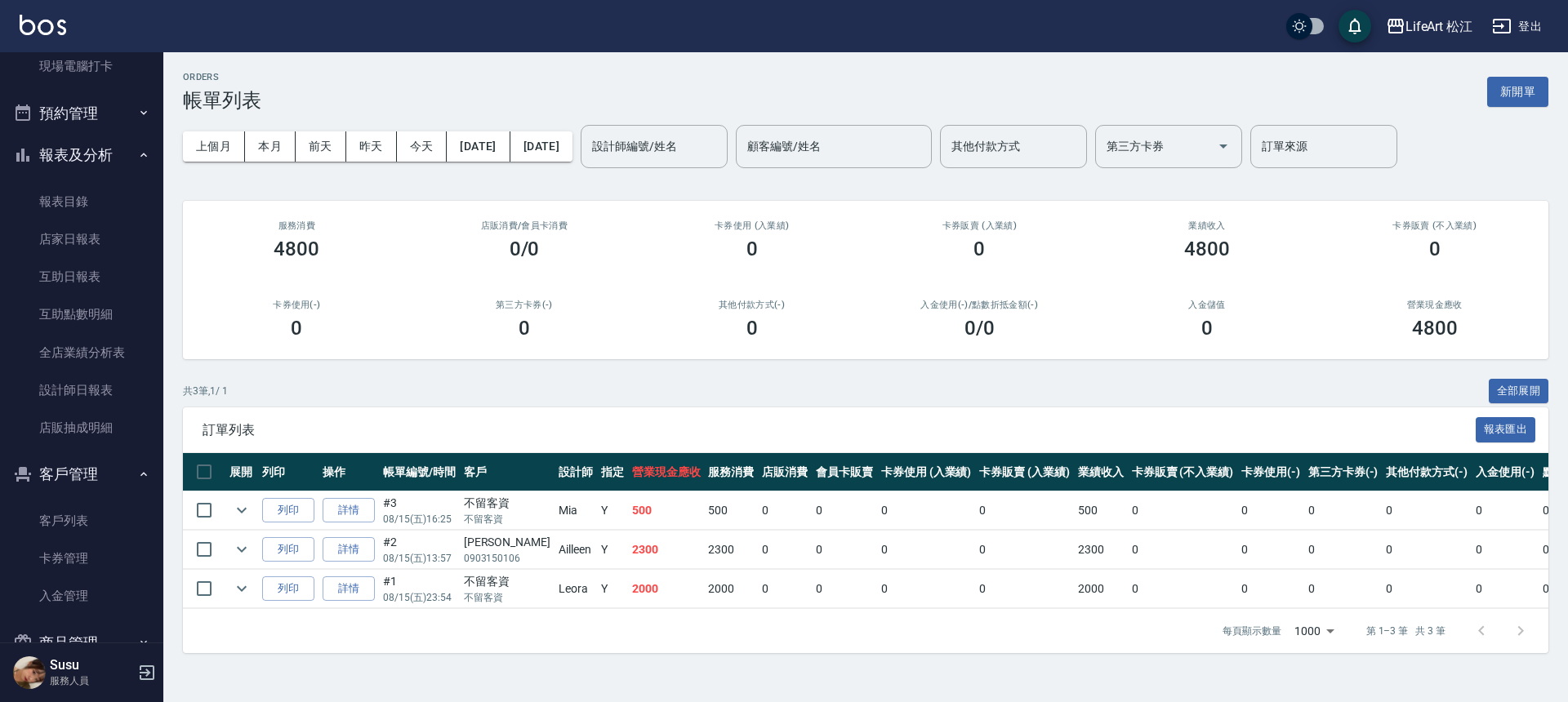
scroll to position [296, 0]
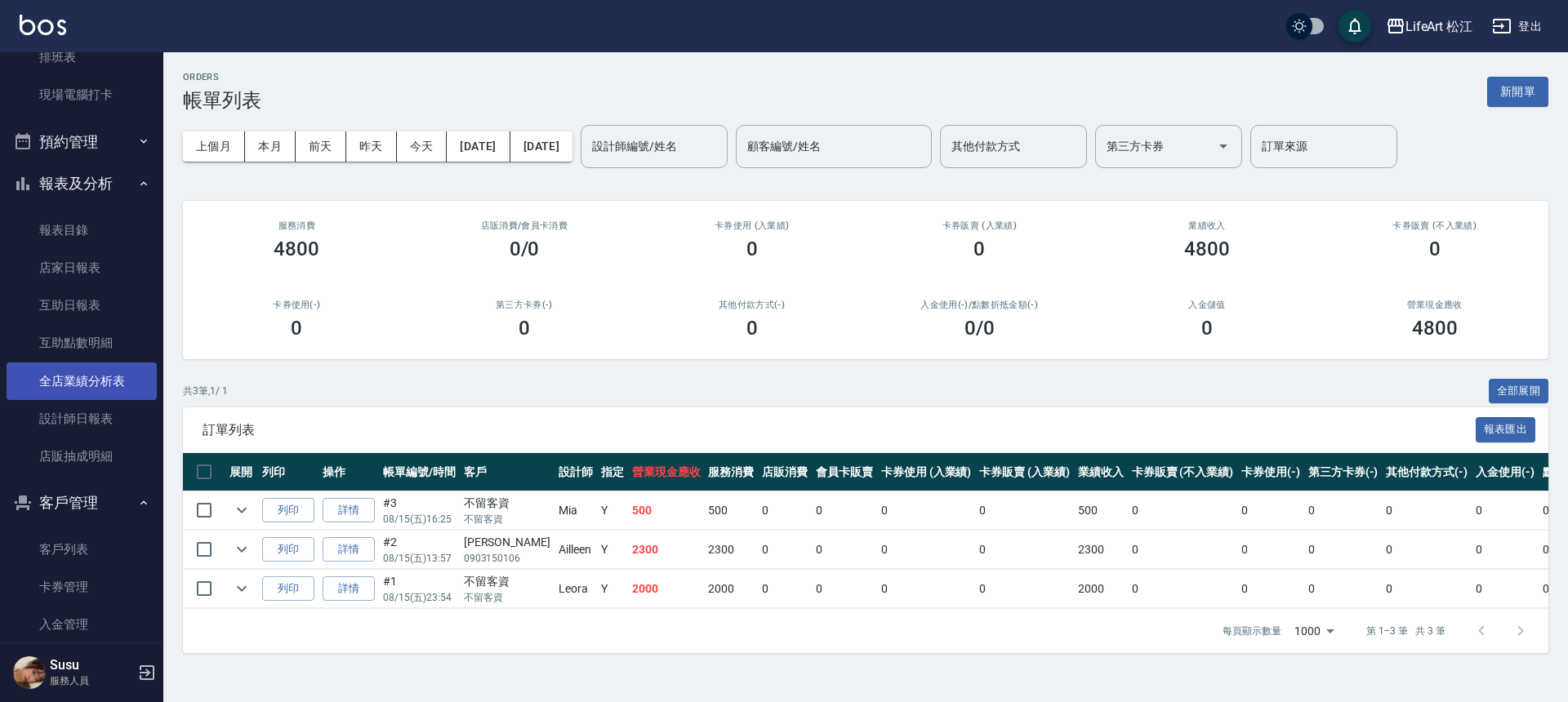
click at [97, 394] on link "全店業績分析表" at bounding box center [81, 381] width 150 height 38
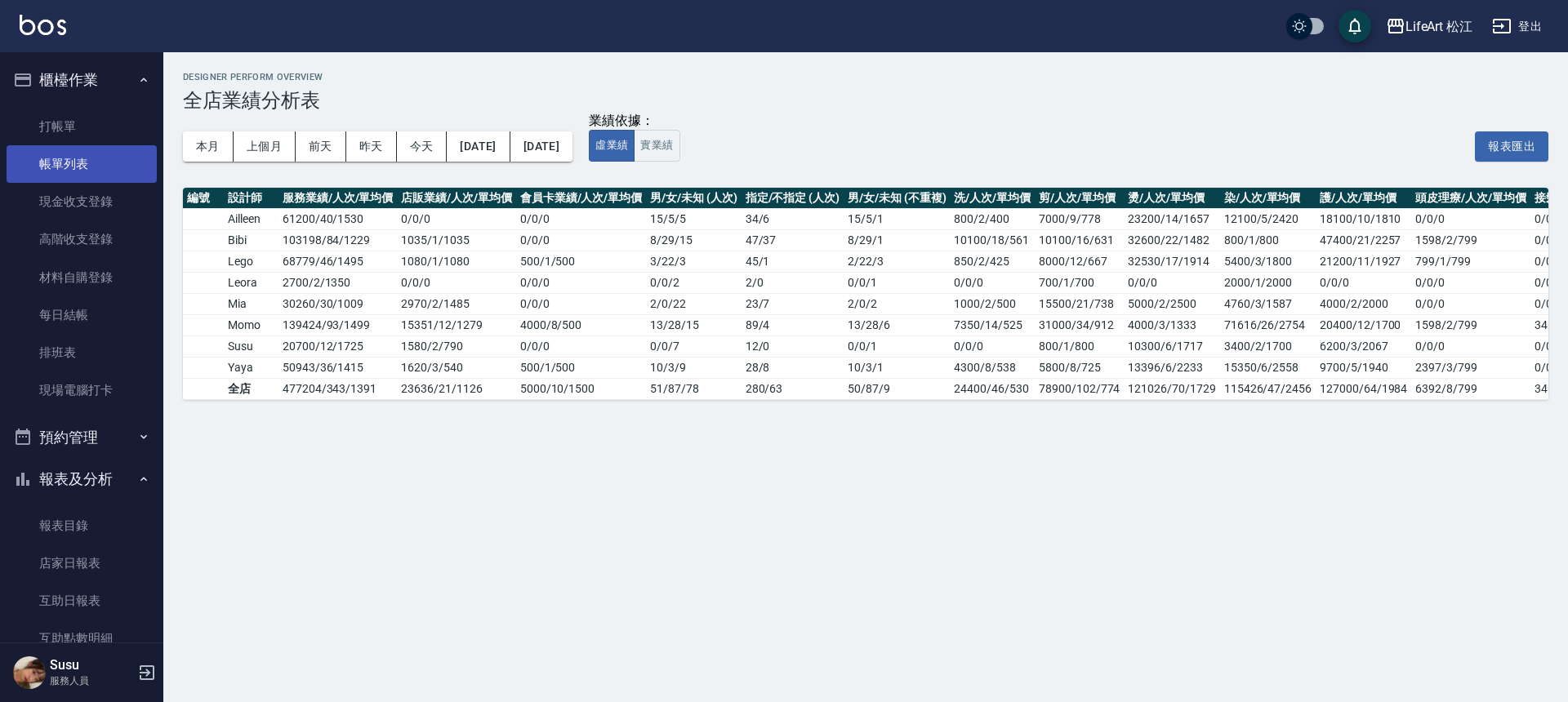
click at [92, 170] on link "帳單列表" at bounding box center [81, 164] width 150 height 38
